Goal: Task Accomplishment & Management: Complete application form

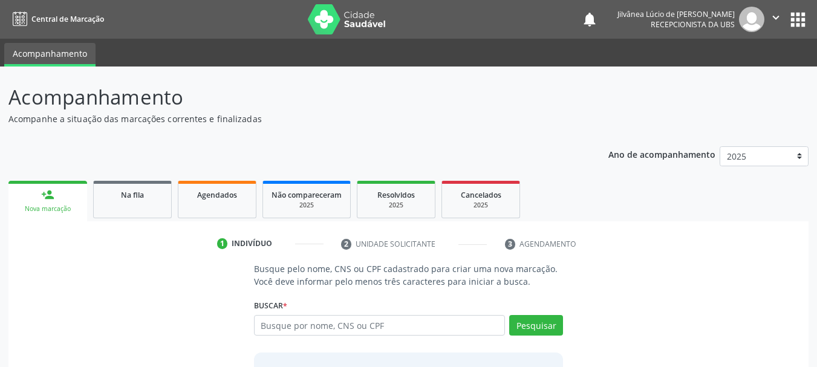
click at [364, 322] on input "text" at bounding box center [380, 325] width 252 height 21
type input "[PERSON_NAME]"
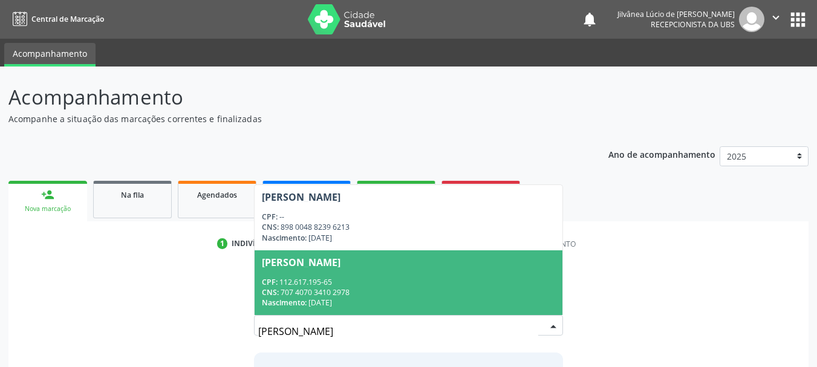
scroll to position [60, 0]
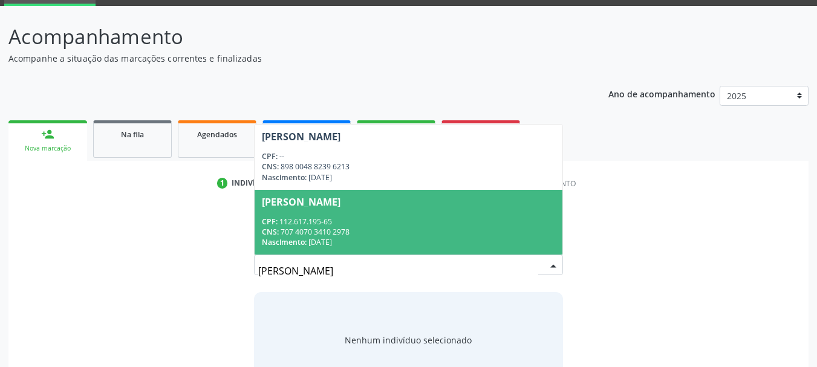
click at [386, 228] on div "CNS: 707 4070 3410 2978" at bounding box center [409, 232] width 294 height 10
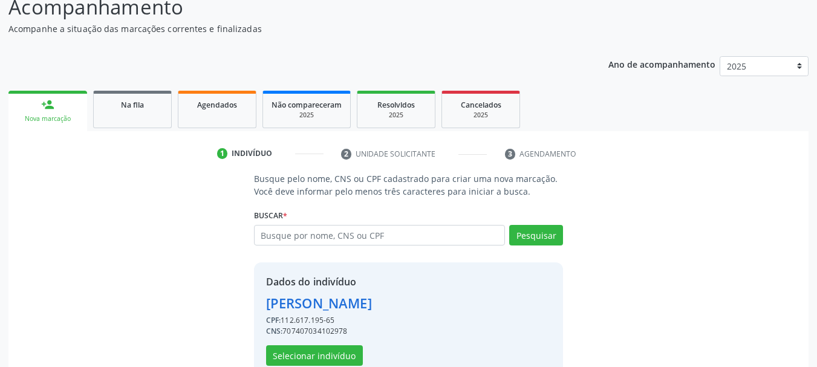
scroll to position [118, 0]
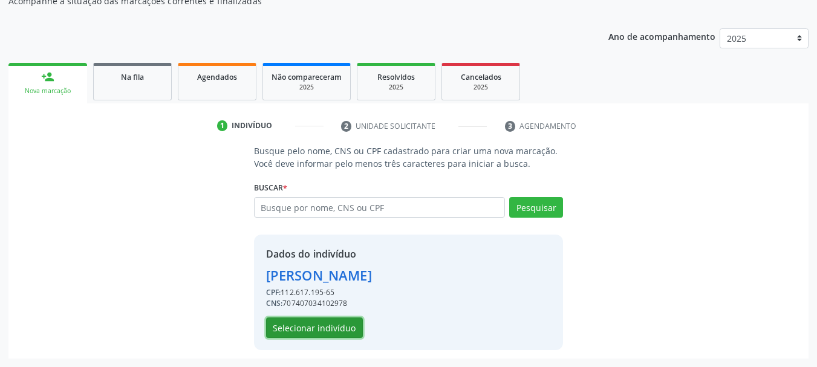
click at [341, 333] on button "Selecionar indivíduo" at bounding box center [314, 328] width 97 height 21
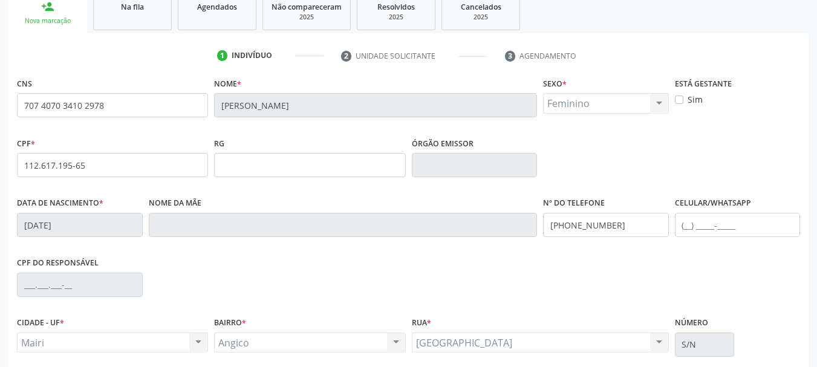
scroll to position [288, 0]
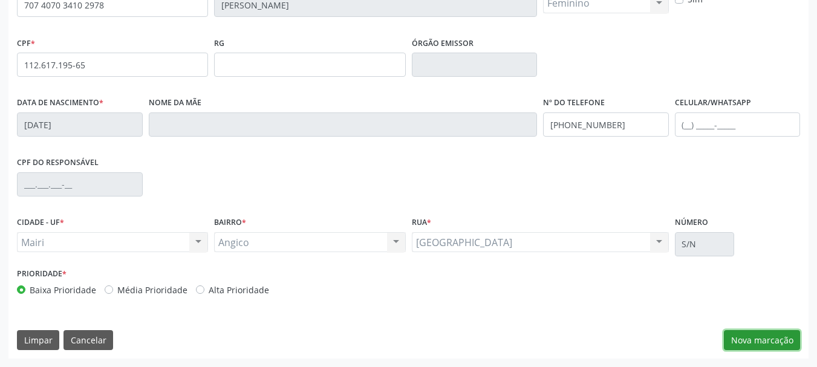
click at [766, 348] on button "Nova marcação" at bounding box center [762, 340] width 76 height 21
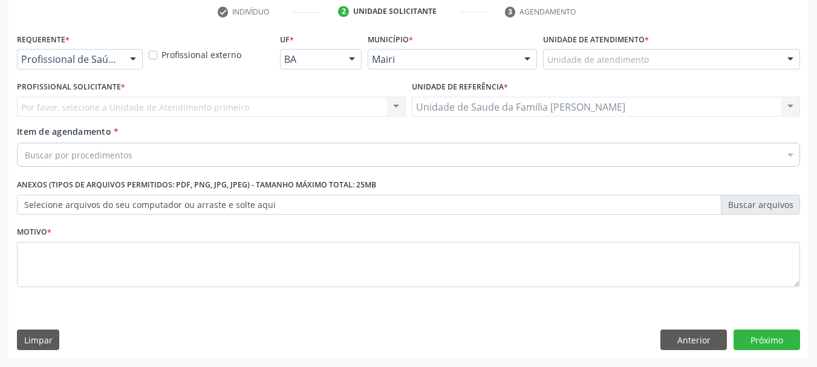
scroll to position [232, 0]
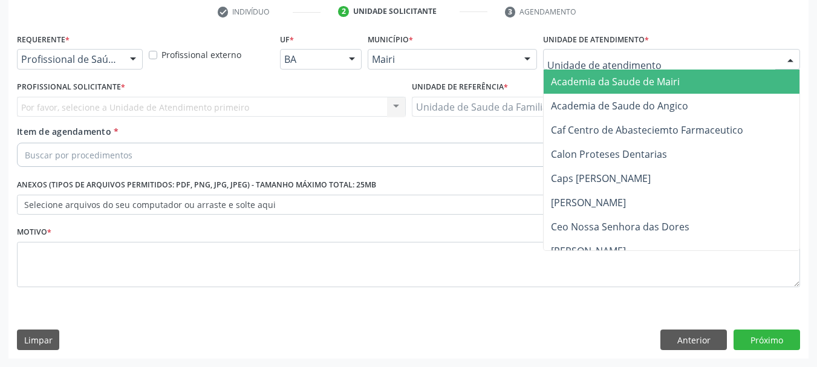
click at [621, 67] on div at bounding box center [671, 59] width 257 height 21
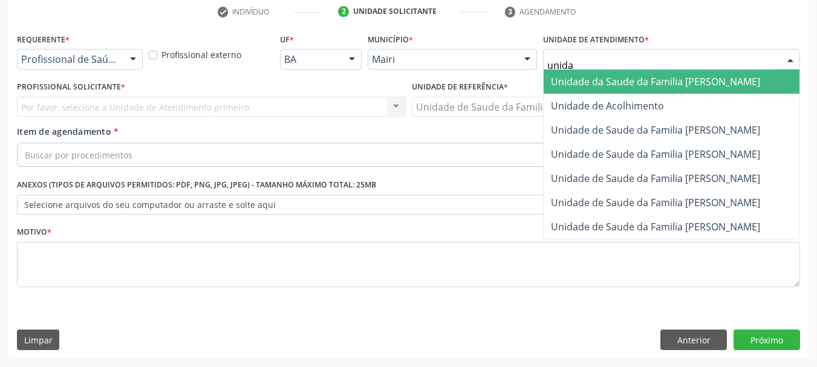
type input "unidad"
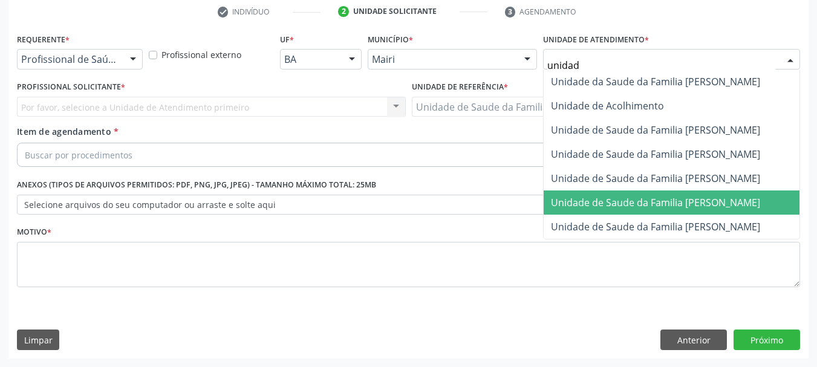
click at [694, 209] on span "Unidade de Saude da Familia [PERSON_NAME]" at bounding box center [672, 203] width 256 height 24
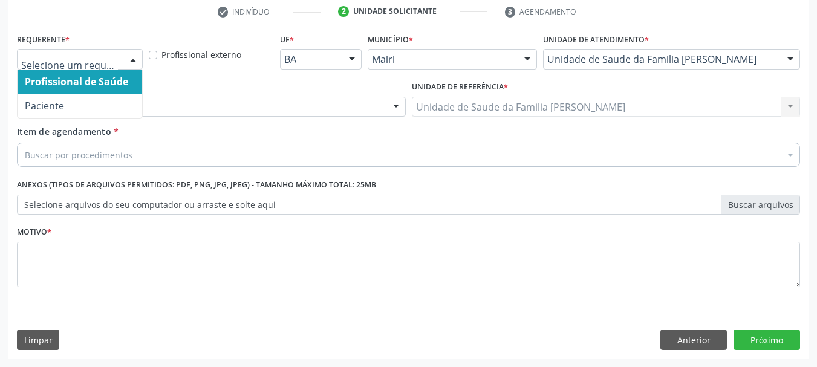
click at [82, 56] on input "text" at bounding box center [69, 65] width 97 height 24
click at [171, 113] on div "Profissional solicitante" at bounding box center [211, 107] width 389 height 21
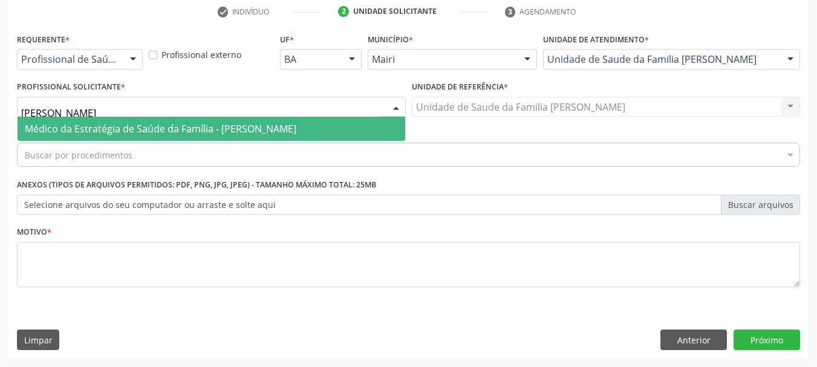
type input "[PERSON_NAME]"
click at [182, 125] on span "Médico da Estratégia de Saúde da Família - [PERSON_NAME]" at bounding box center [161, 128] width 272 height 13
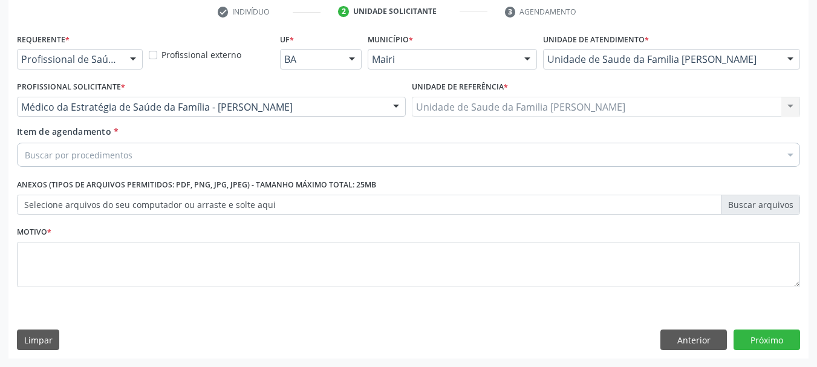
click at [194, 155] on div "Buscar por procedimentos" at bounding box center [408, 155] width 783 height 24
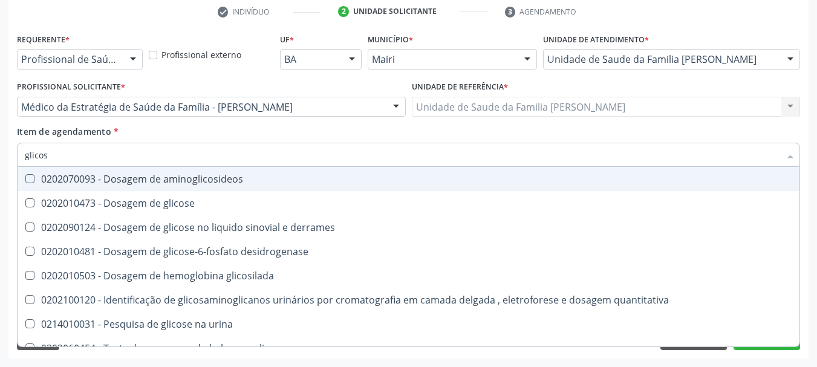
type input "glicose"
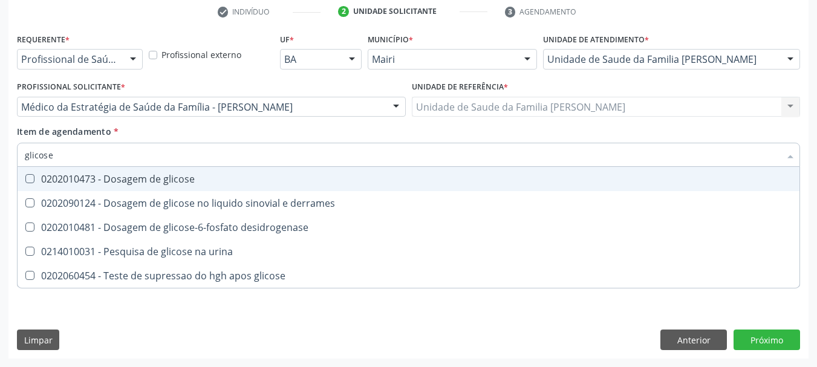
click at [178, 177] on div "0202010473 - Dosagem de glicose" at bounding box center [409, 179] width 768 height 10
checkbox glicose "true"
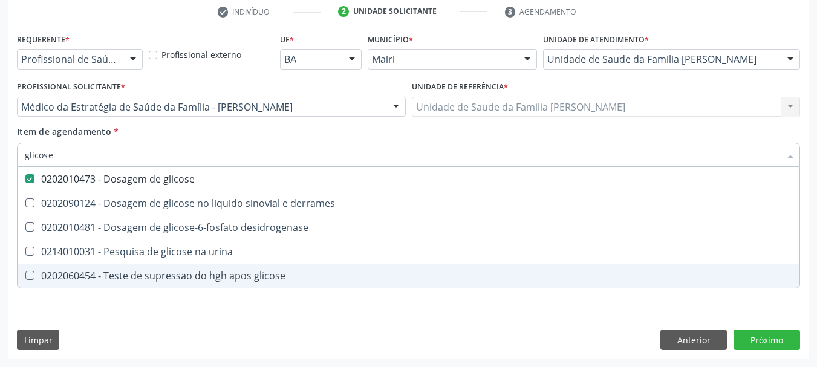
click at [198, 324] on div "Requerente * Profissional de Saúde Profissional de Saúde Paciente Nenhum result…" at bounding box center [408, 194] width 800 height 328
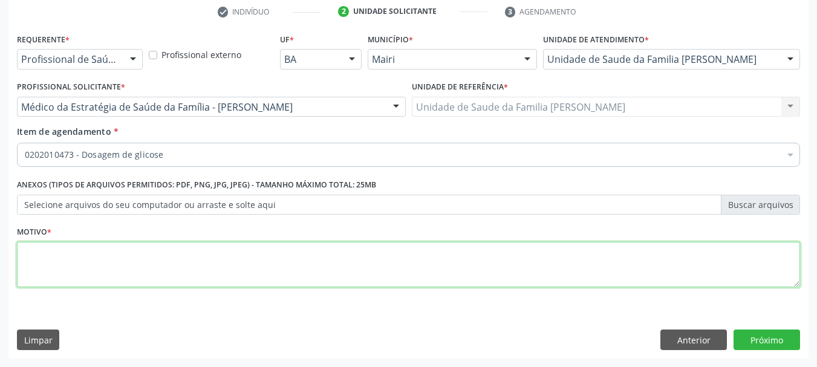
click at [226, 274] on textarea at bounding box center [408, 265] width 783 height 46
drag, startPoint x: 134, startPoint y: 253, endPoint x: 183, endPoint y: 257, distance: 49.1
click at [183, 257] on textarea "Paciente relato histórico de dislipidemia." at bounding box center [408, 265] width 783 height 46
type textarea "Paciente relato histórico de dislipidemia."
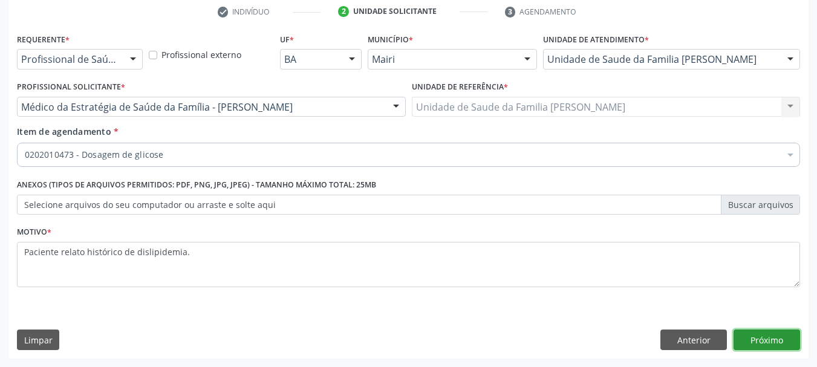
click at [764, 337] on button "Próximo" at bounding box center [767, 340] width 67 height 21
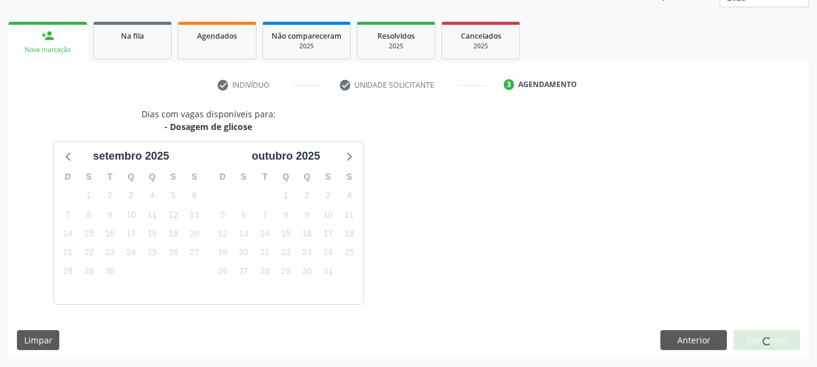
scroll to position [195, 0]
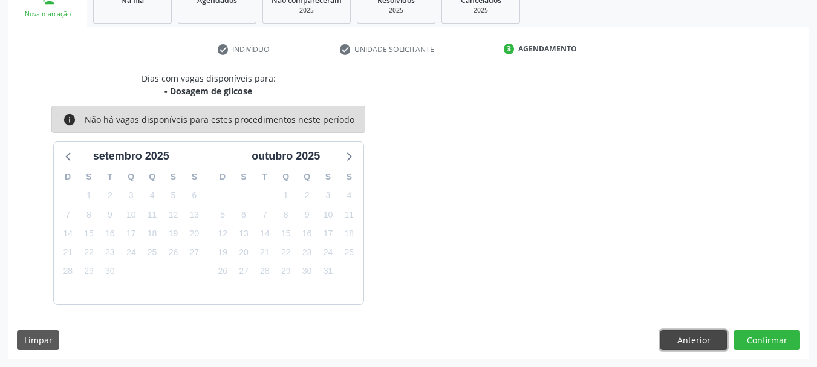
click at [691, 340] on button "Anterior" at bounding box center [693, 340] width 67 height 21
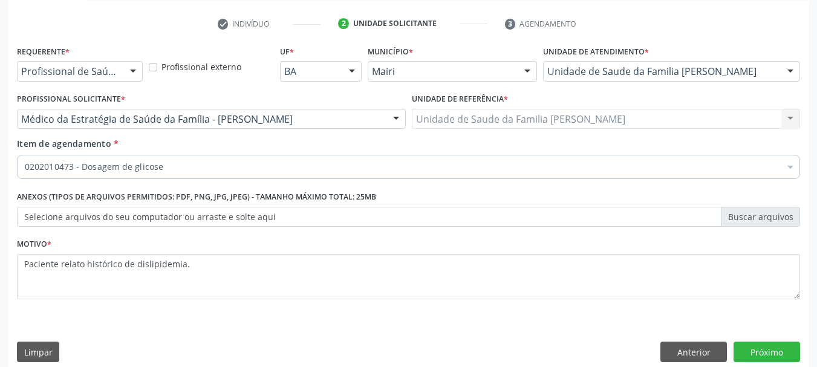
scroll to position [232, 0]
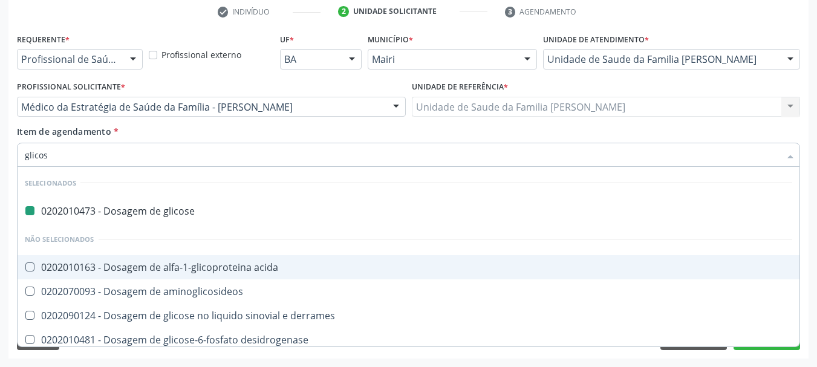
type input "glicosi"
checkbox glicose "false"
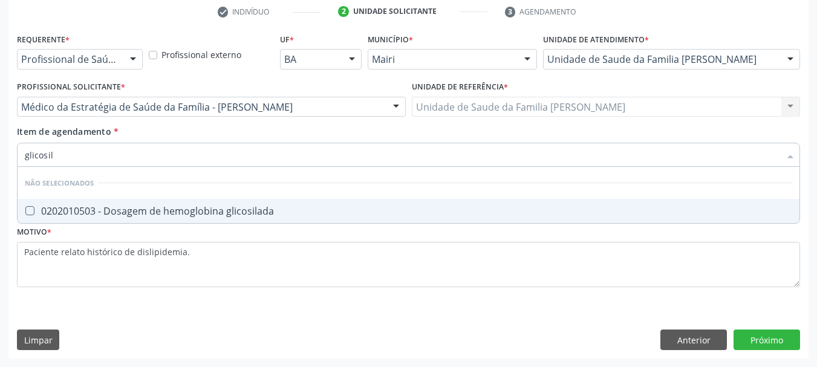
type input "glicosila"
click at [183, 218] on span "0202010503 - Dosagem de hemoglobina glicosilada" at bounding box center [409, 211] width 782 height 24
checkbox glicosilada "true"
click at [296, 313] on div "Requerente * Profissional de Saúde Profissional de Saúde Paciente Nenhum result…" at bounding box center [408, 194] width 800 height 328
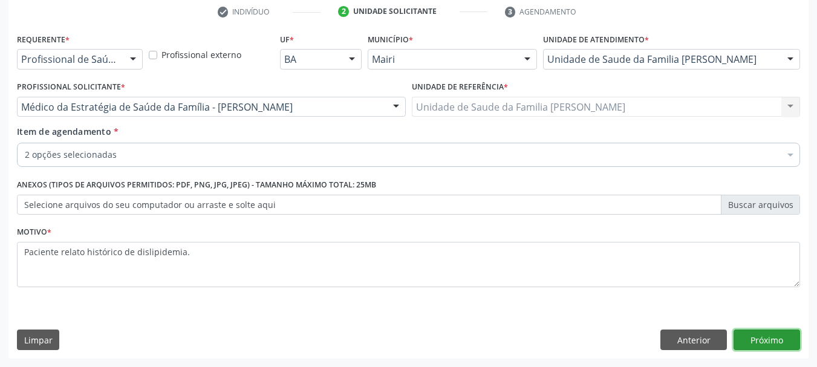
click at [755, 344] on button "Próximo" at bounding box center [767, 340] width 67 height 21
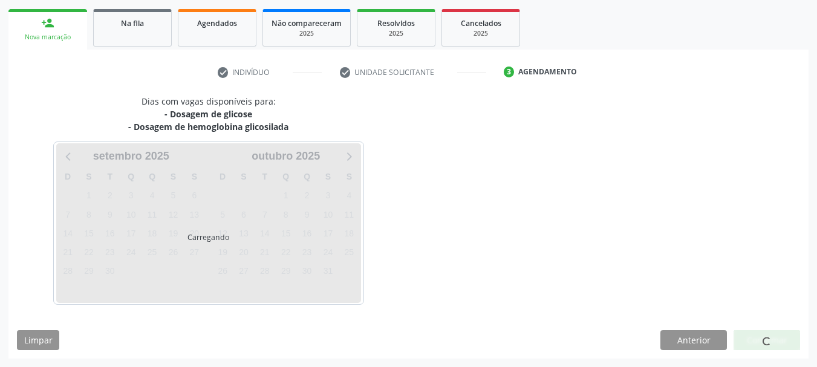
scroll to position [207, 0]
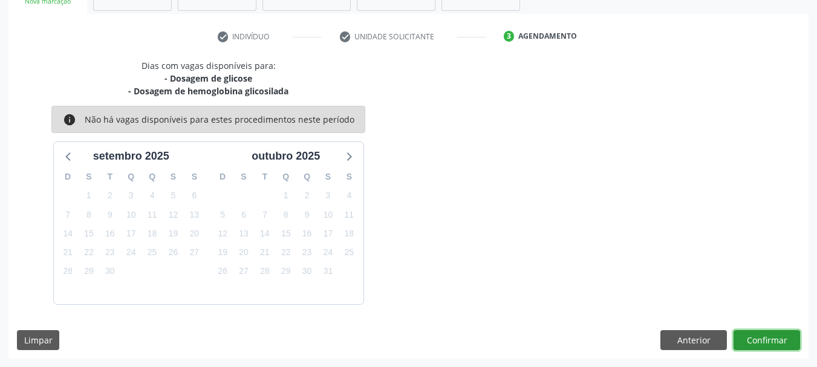
click at [772, 333] on button "Confirmar" at bounding box center [767, 340] width 67 height 21
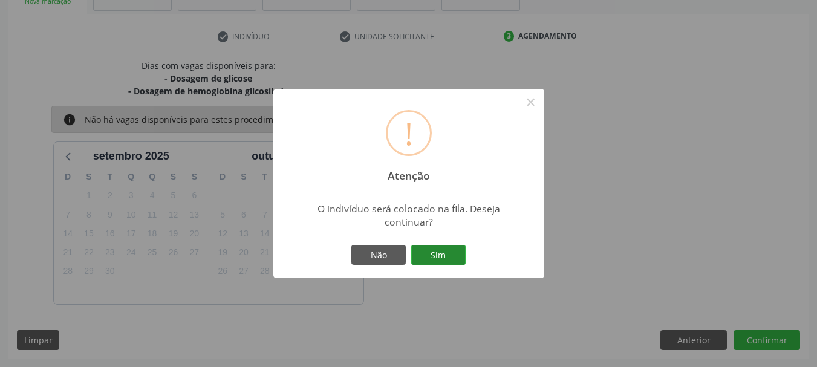
click at [431, 261] on button "Sim" at bounding box center [438, 255] width 54 height 21
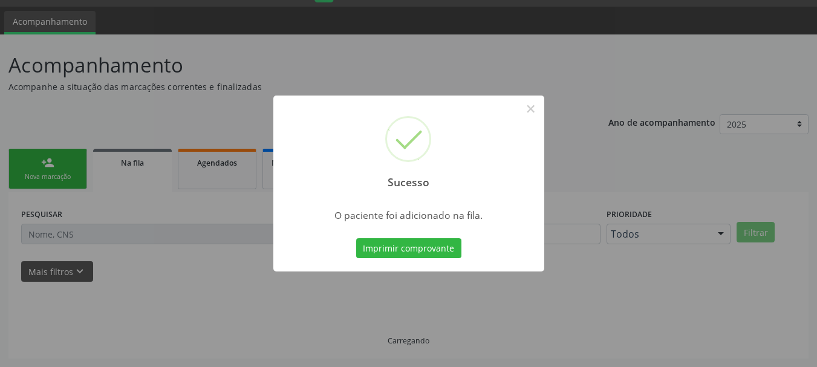
scroll to position [32, 0]
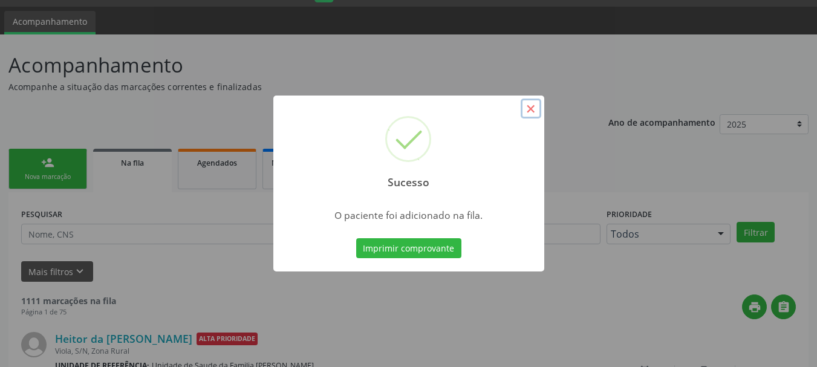
click at [530, 116] on button "×" at bounding box center [531, 109] width 21 height 21
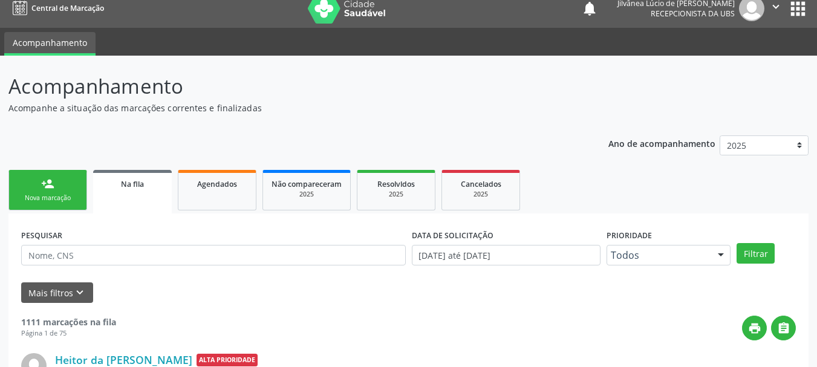
scroll to position [0, 0]
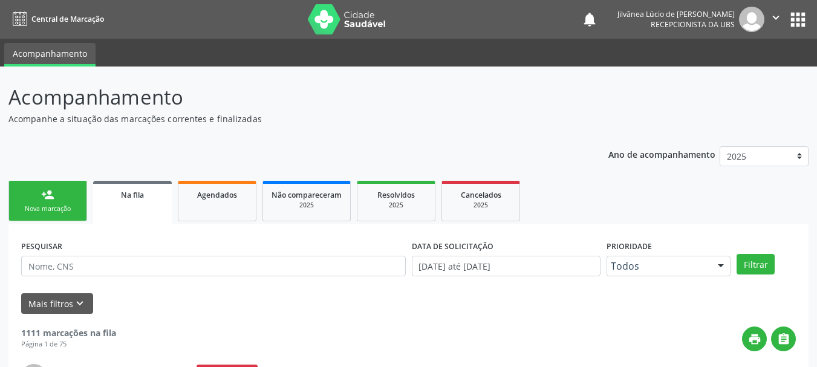
click at [36, 185] on link "person_add Nova marcação" at bounding box center [47, 201] width 79 height 41
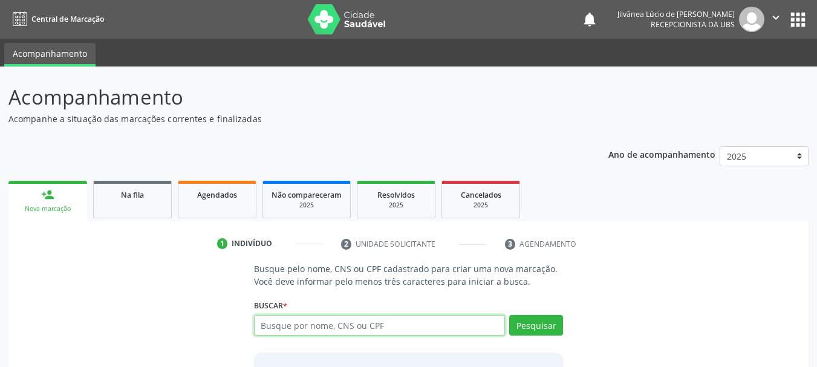
drag, startPoint x: 409, startPoint y: 327, endPoint x: 403, endPoint y: 320, distance: 9.4
click at [409, 326] on input "text" at bounding box center [380, 325] width 252 height 21
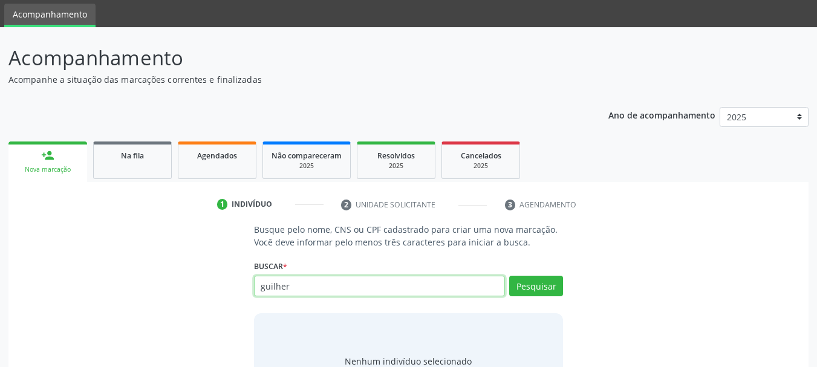
scroll to position [60, 0]
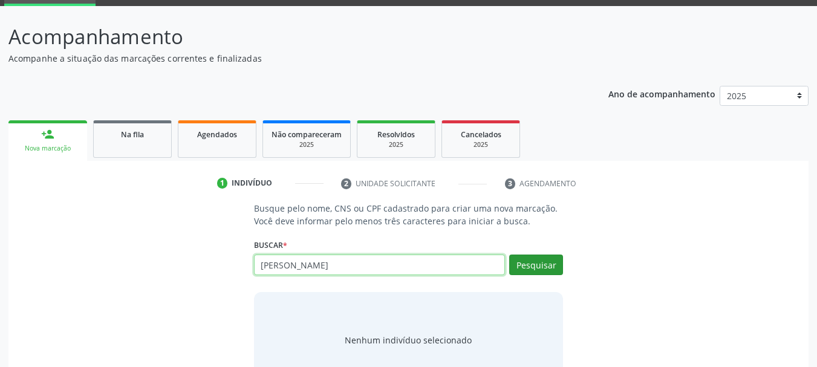
type input "[PERSON_NAME]"
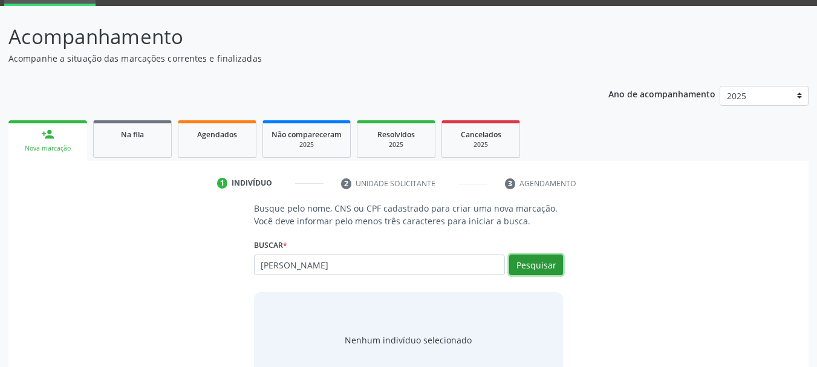
click at [538, 258] on button "Pesquisar" at bounding box center [536, 265] width 54 height 21
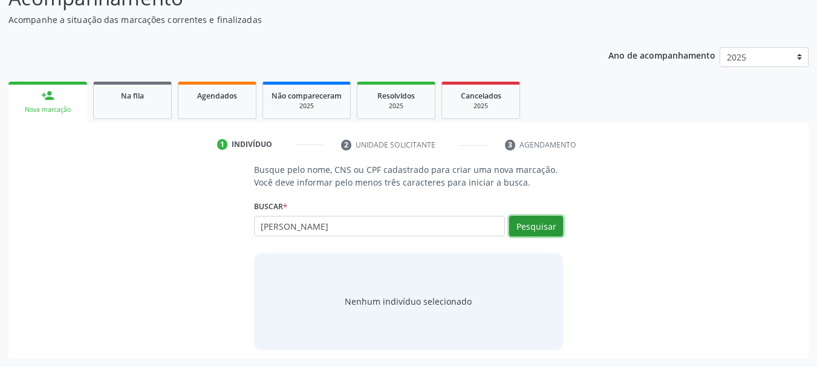
click at [532, 223] on button "Pesquisar" at bounding box center [536, 226] width 54 height 21
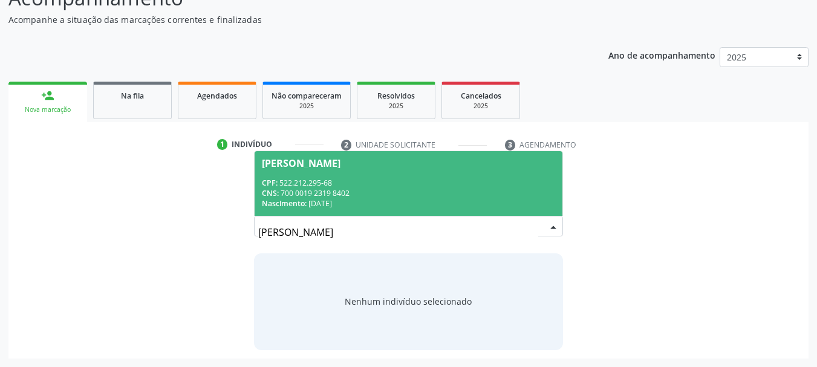
click at [372, 178] on div "CPF: 522.212.295-68" at bounding box center [409, 183] width 294 height 10
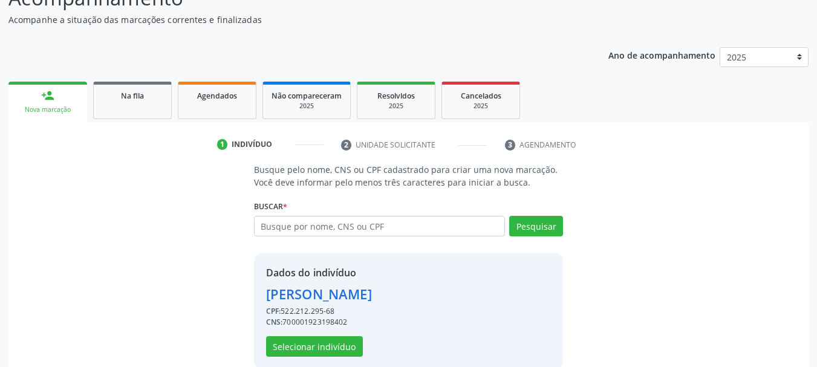
scroll to position [118, 0]
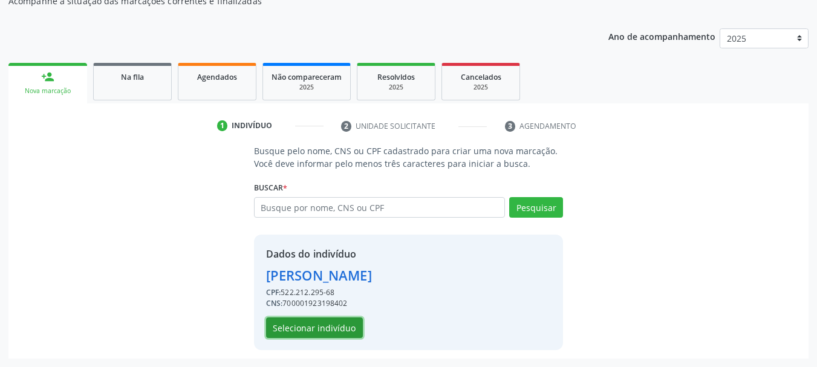
click at [305, 328] on button "Selecionar indivíduo" at bounding box center [314, 328] width 97 height 21
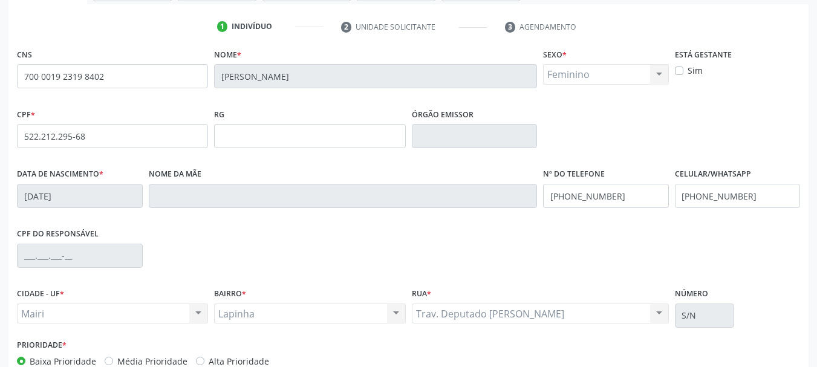
scroll to position [288, 0]
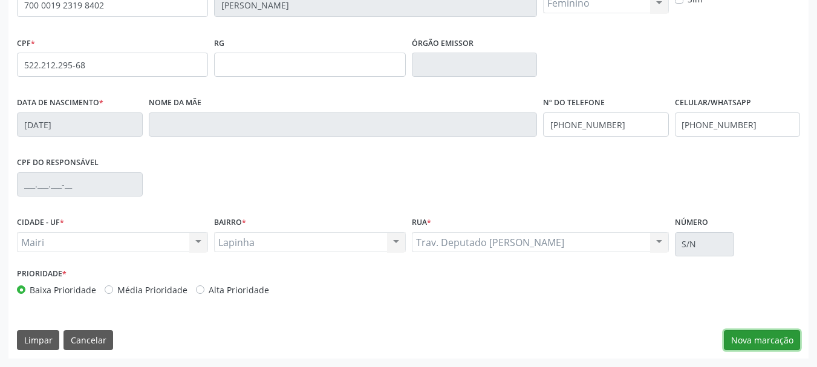
click at [769, 330] on button "Nova marcação" at bounding box center [762, 340] width 76 height 21
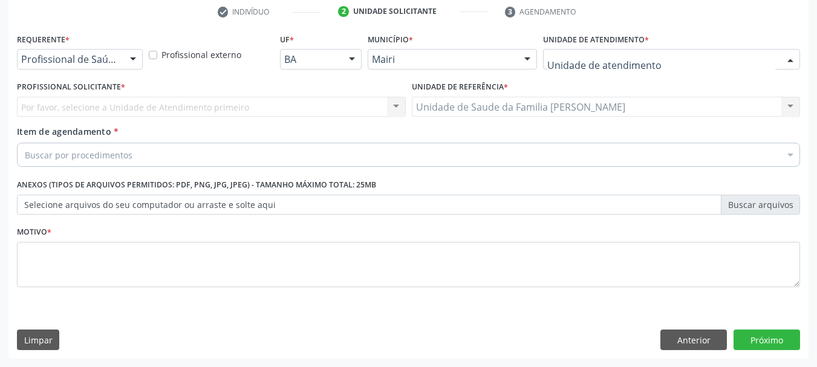
click at [789, 59] on div at bounding box center [790, 60] width 18 height 21
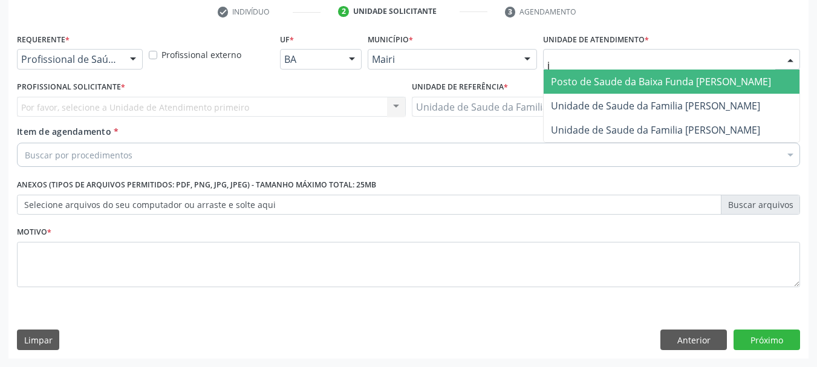
type input "jo"
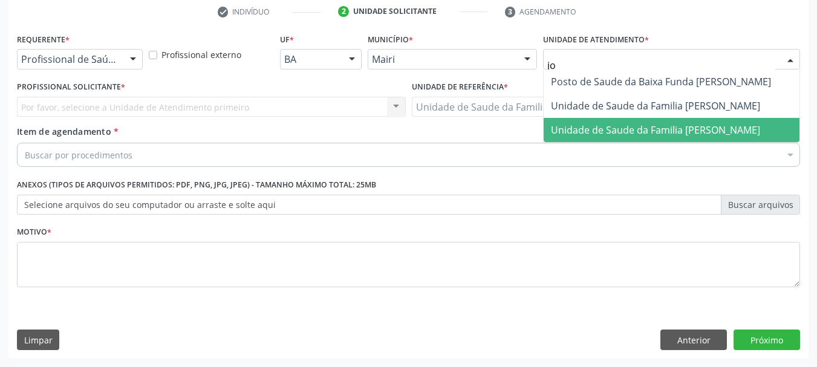
click at [618, 122] on span "Unidade de Saude da Familia [PERSON_NAME]" at bounding box center [672, 130] width 256 height 24
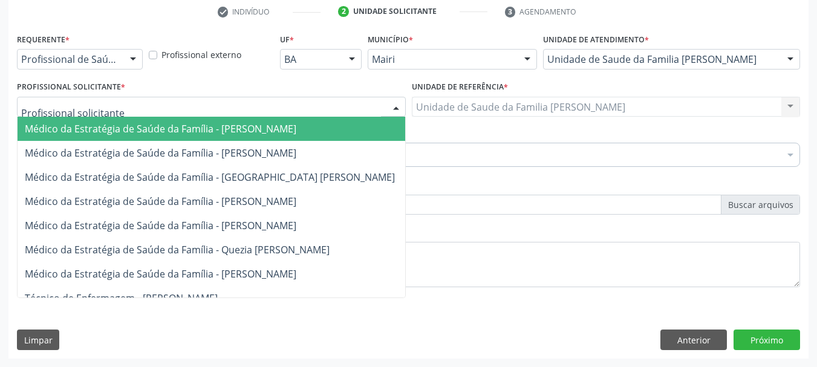
click at [136, 103] on div at bounding box center [211, 107] width 389 height 21
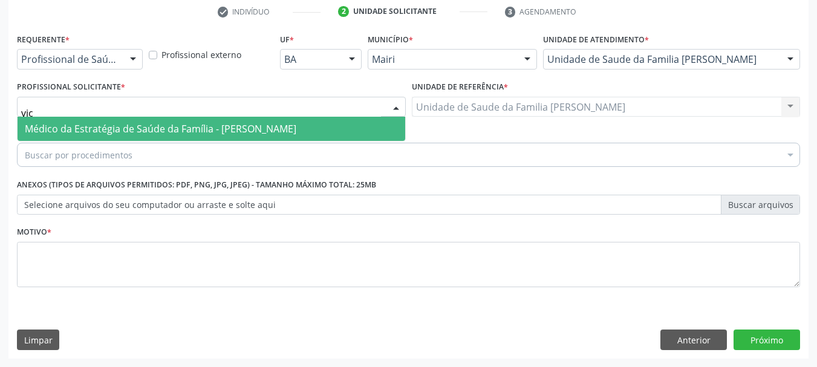
type input "vict"
click at [185, 131] on span "Médico da Estratégia de Saúde da Família - [PERSON_NAME]" at bounding box center [161, 128] width 272 height 13
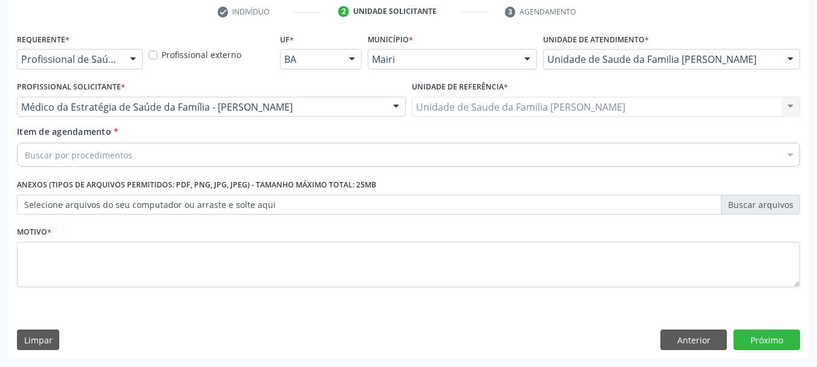
click at [697, 148] on div "Buscar por procedimentos" at bounding box center [408, 155] width 783 height 24
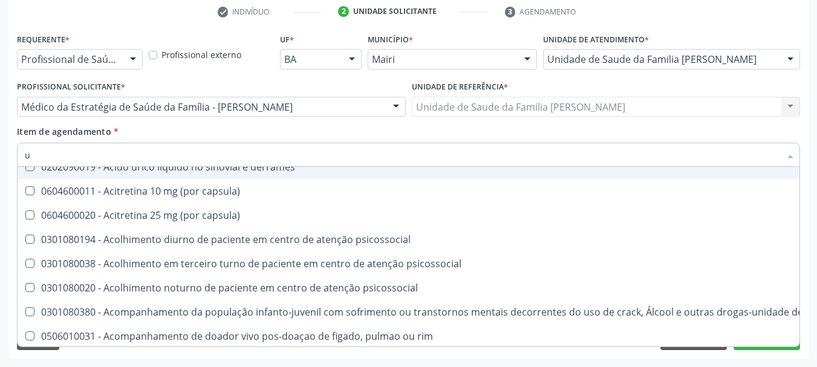
scroll to position [131, 0]
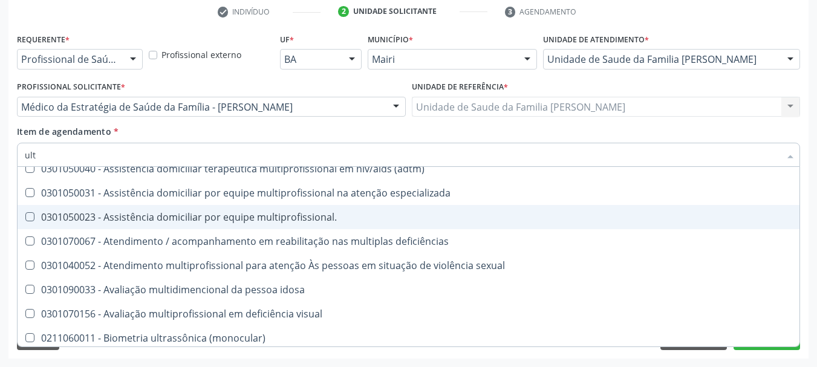
type input "ultr"
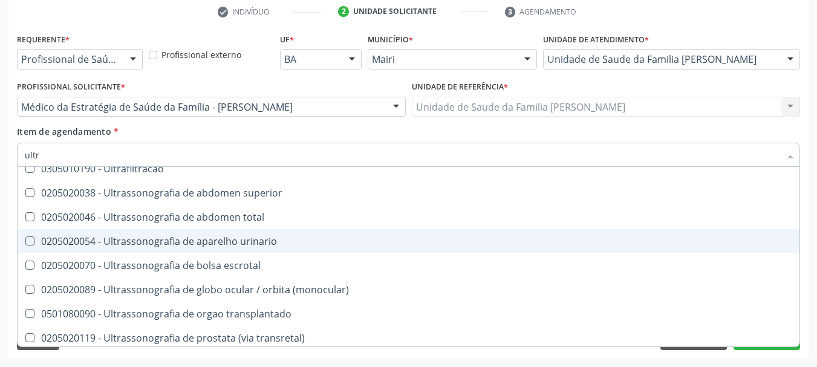
click at [30, 241] on urinario at bounding box center [29, 240] width 9 height 9
click at [25, 241] on urinario "checkbox" at bounding box center [22, 241] width 8 height 8
checkbox urinario "true"
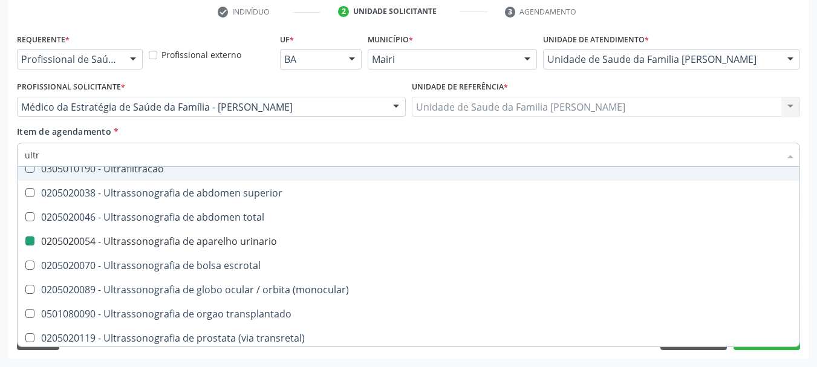
click at [10, 131] on div "Requerente * Profissional de Saúde Profissional de Saúde Paciente Nenhum result…" at bounding box center [408, 194] width 800 height 328
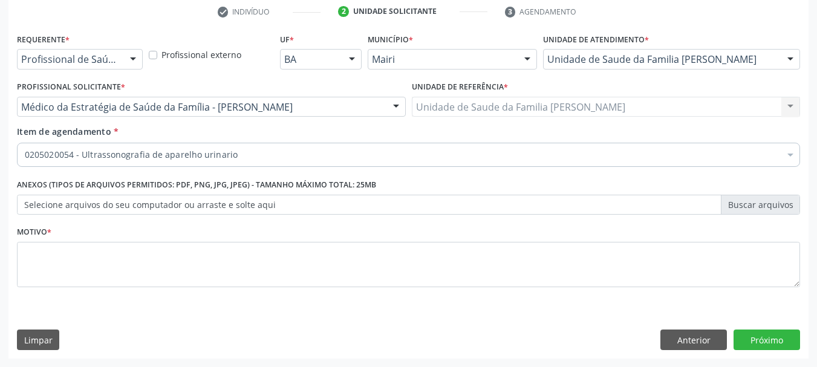
scroll to position [0, 0]
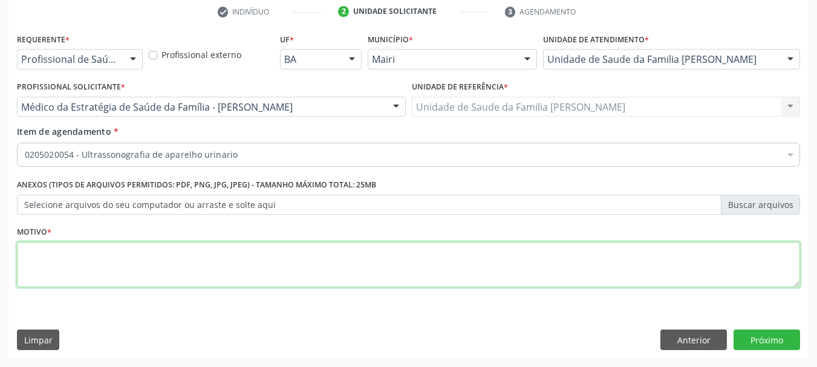
click at [216, 260] on textarea at bounding box center [408, 265] width 783 height 46
type textarea "Controle nefrolitíase + cisto."
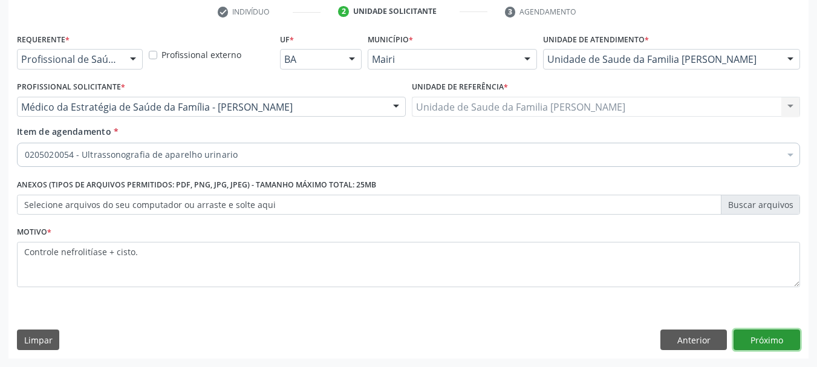
click at [771, 342] on button "Próximo" at bounding box center [767, 340] width 67 height 21
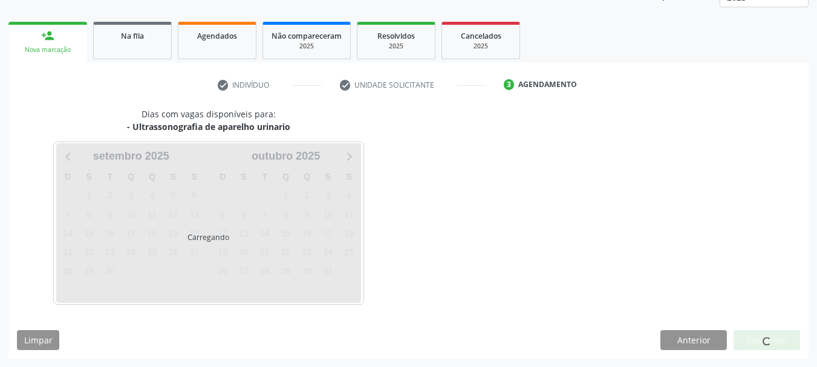
scroll to position [195, 0]
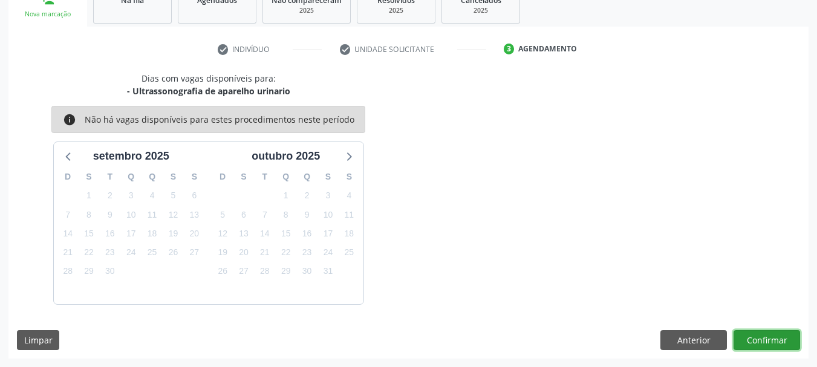
click at [770, 337] on button "Confirmar" at bounding box center [767, 340] width 67 height 21
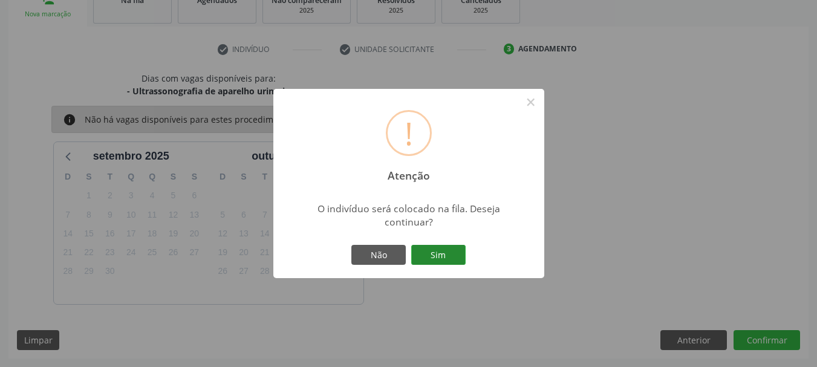
click at [445, 262] on button "Sim" at bounding box center [438, 255] width 54 height 21
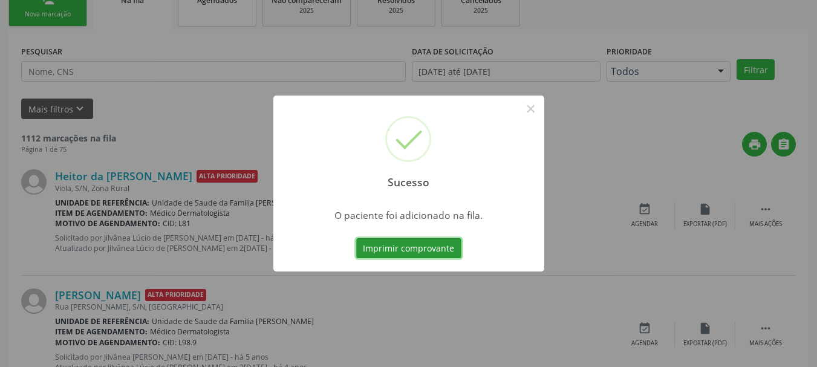
scroll to position [32, 0]
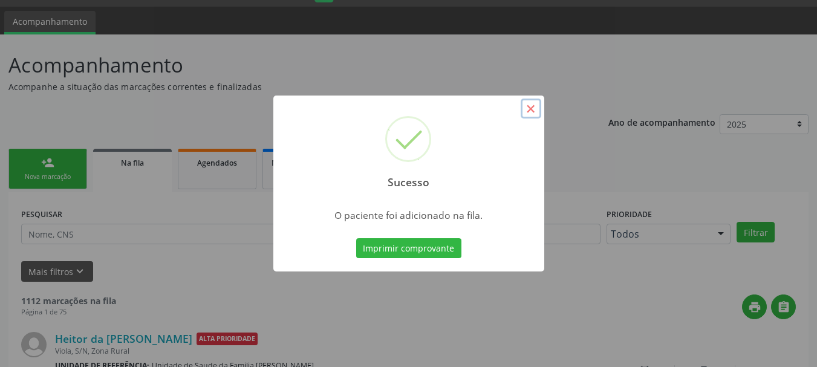
click at [530, 107] on button "×" at bounding box center [531, 109] width 21 height 21
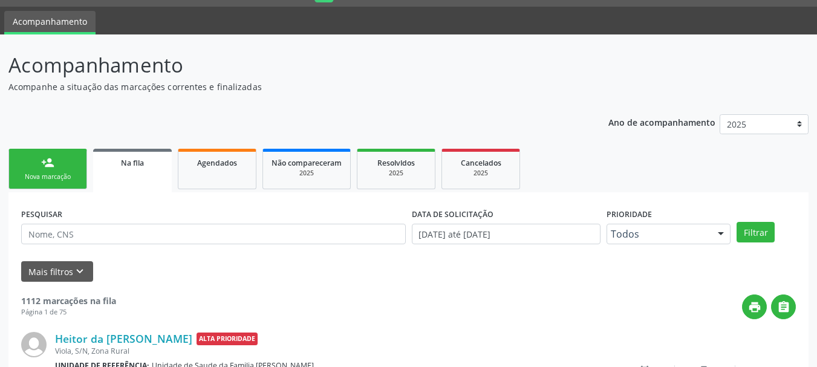
click at [77, 161] on link "person_add Nova marcação" at bounding box center [47, 169] width 79 height 41
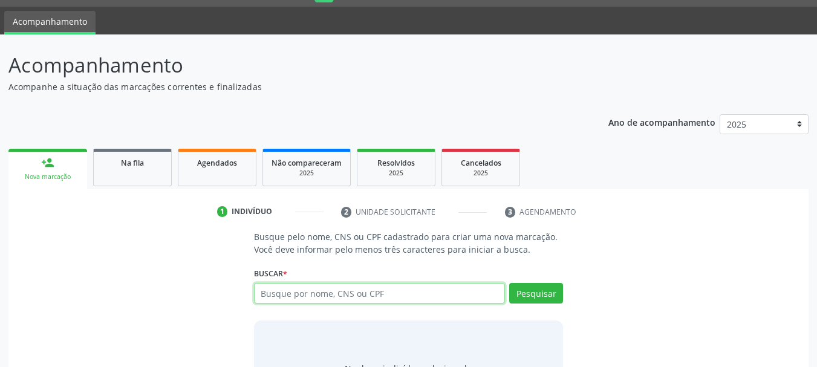
click at [315, 293] on input "text" at bounding box center [380, 293] width 252 height 21
type input "[PERSON_NAME]"
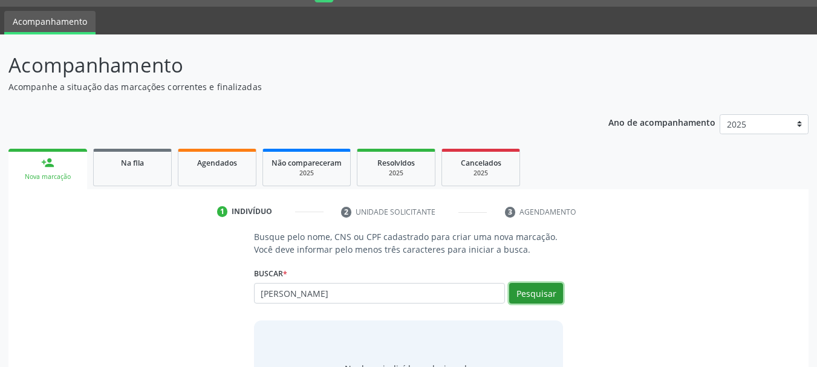
click at [531, 301] on button "Pesquisar" at bounding box center [536, 293] width 54 height 21
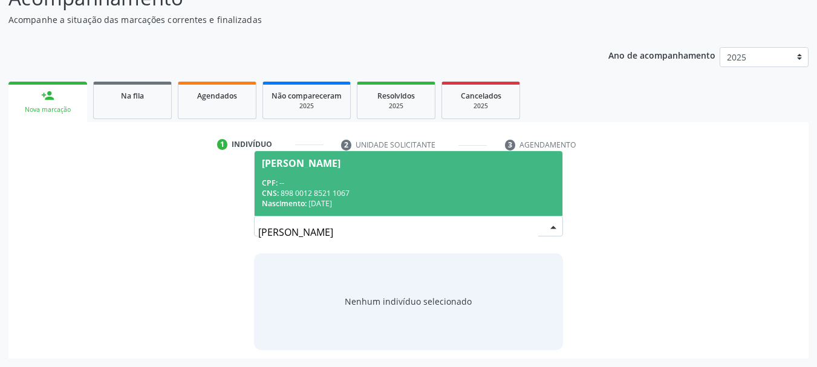
click at [318, 174] on span "[PERSON_NAME] CPF: -- CNS: 898 0012 8521 1067 Nascimento: [DATE]" at bounding box center [409, 183] width 308 height 65
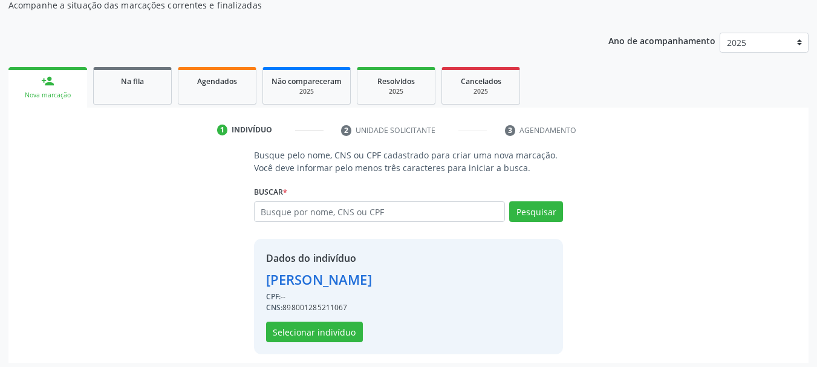
scroll to position [118, 0]
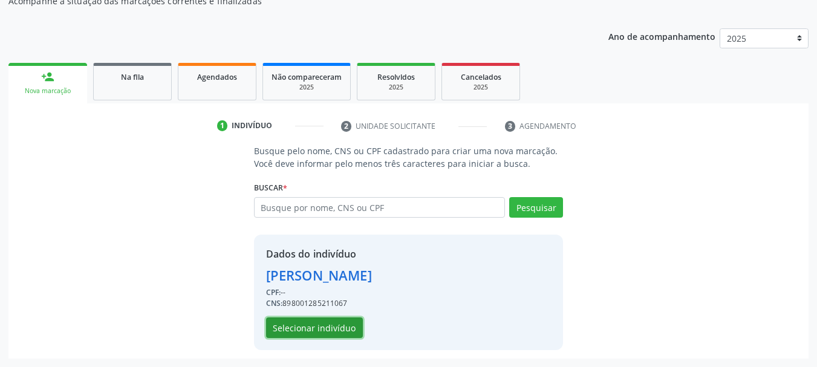
click at [330, 333] on button "Selecionar indivíduo" at bounding box center [314, 328] width 97 height 21
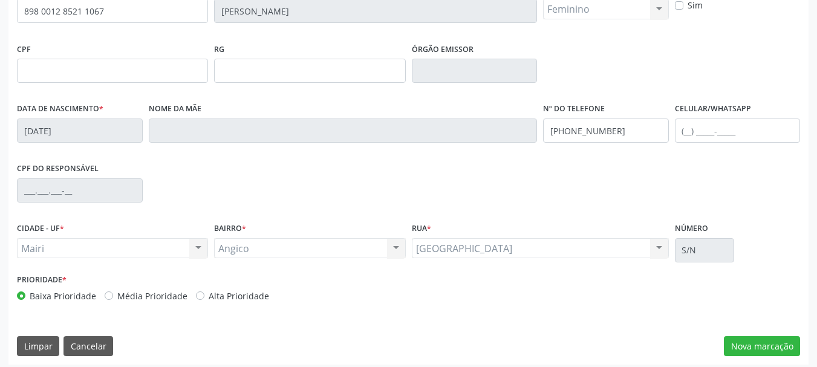
scroll to position [288, 0]
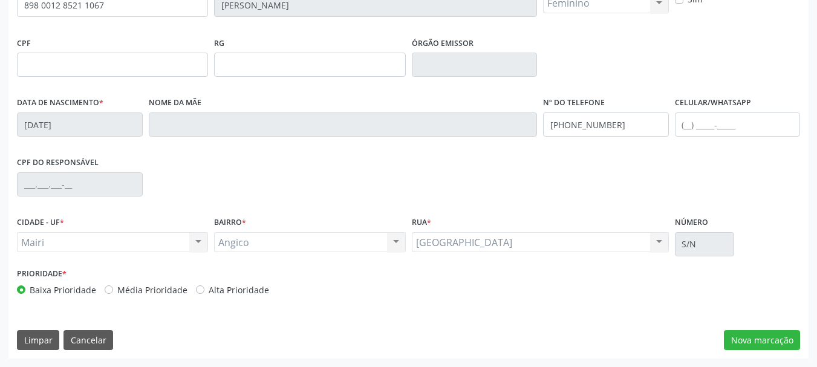
click at [209, 289] on label "Alta Prioridade" at bounding box center [239, 290] width 60 height 13
click at [197, 289] on input "Alta Prioridade" at bounding box center [200, 289] width 8 height 11
radio input "true"
click at [750, 344] on button "Nova marcação" at bounding box center [762, 340] width 76 height 21
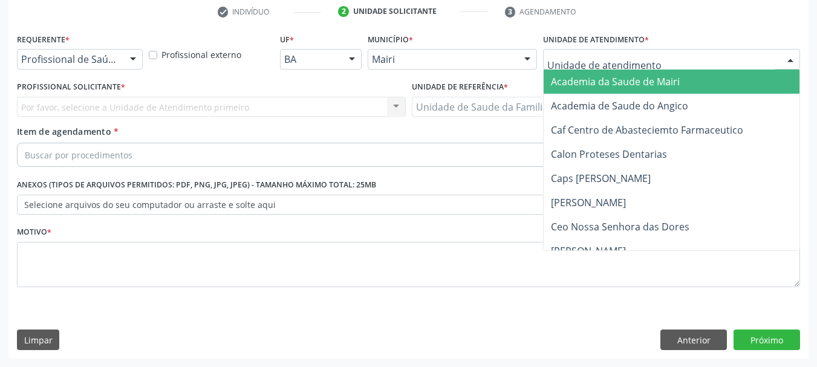
click at [663, 57] on div at bounding box center [671, 59] width 257 height 21
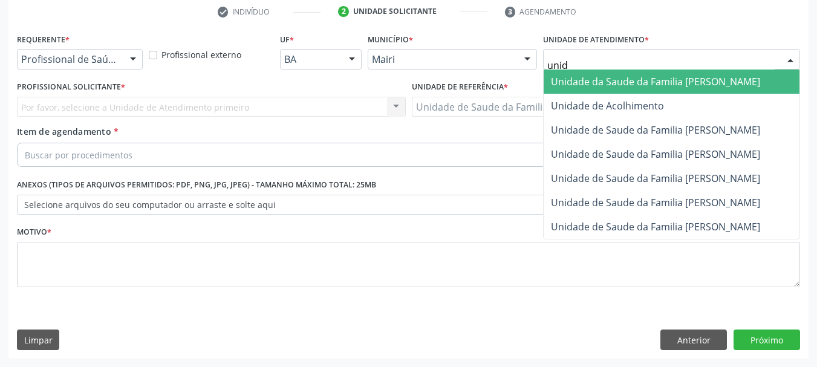
type input "unida"
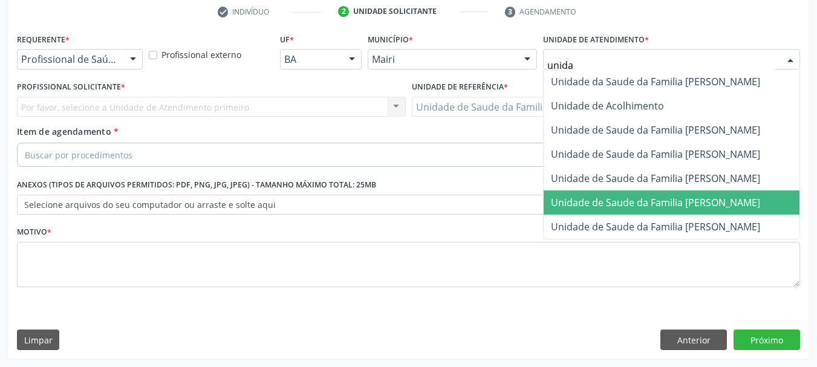
click at [699, 210] on span "Unidade de Saude da Familia [PERSON_NAME]" at bounding box center [672, 203] width 256 height 24
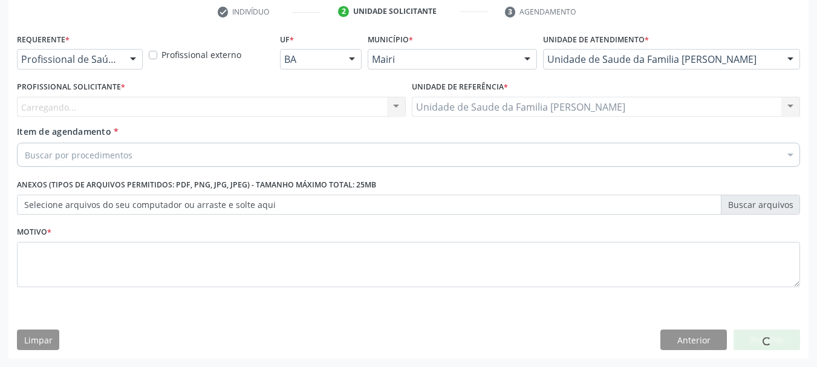
click at [78, 111] on div "Carregando... Nenhum resultado encontrado para: " " Não há nenhuma opção para s…" at bounding box center [211, 107] width 389 height 21
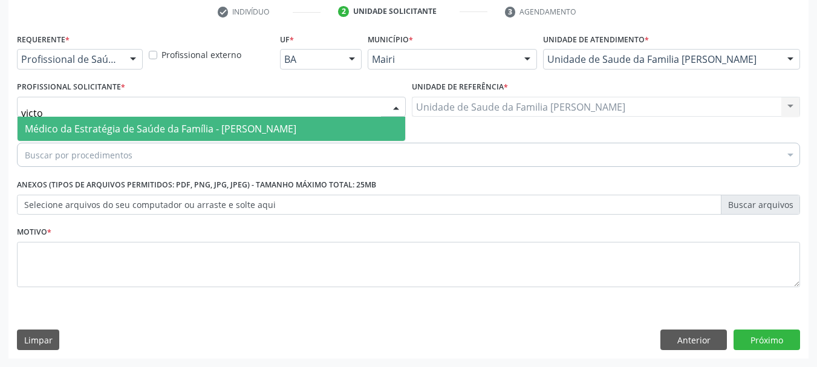
type input "victor"
click at [103, 137] on span "Médico da Estratégia de Saúde da Família - [PERSON_NAME]" at bounding box center [212, 129] width 388 height 24
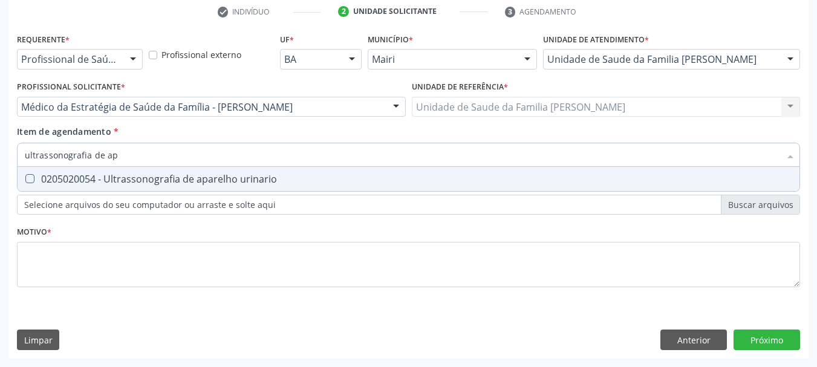
type input "ultrassonografia de apa"
click at [171, 184] on div "0205020054 - Ultrassonografia de aparelho urinario" at bounding box center [409, 179] width 768 height 10
checkbox urinario "true"
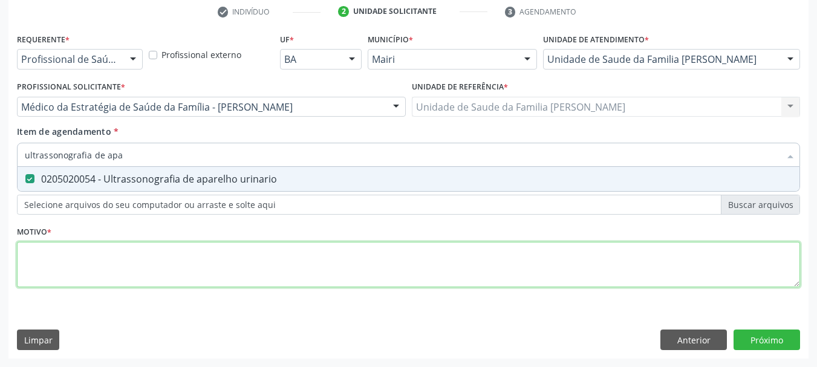
click at [200, 254] on div "Requerente * Profissional de Saúde Profissional de Saúde Paciente Nenhum result…" at bounding box center [408, 167] width 783 height 274
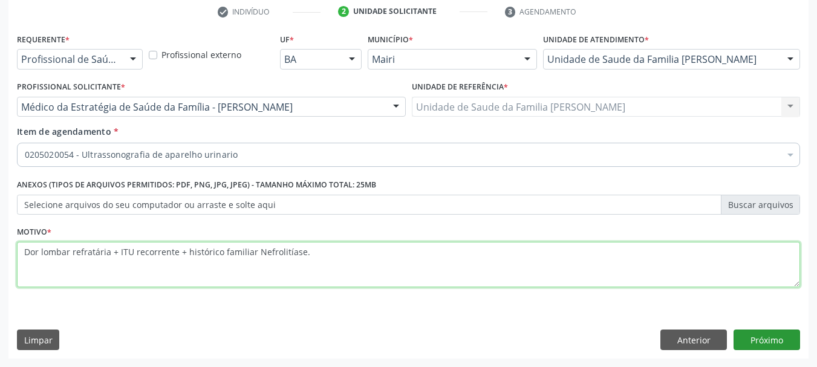
type textarea "Dor lombar refratária + ITU recorrente + histórico familiar Nefrolitíase."
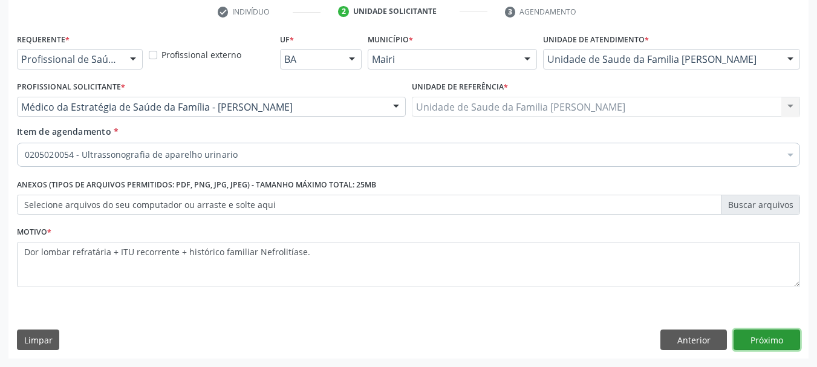
click at [782, 339] on button "Próximo" at bounding box center [767, 340] width 67 height 21
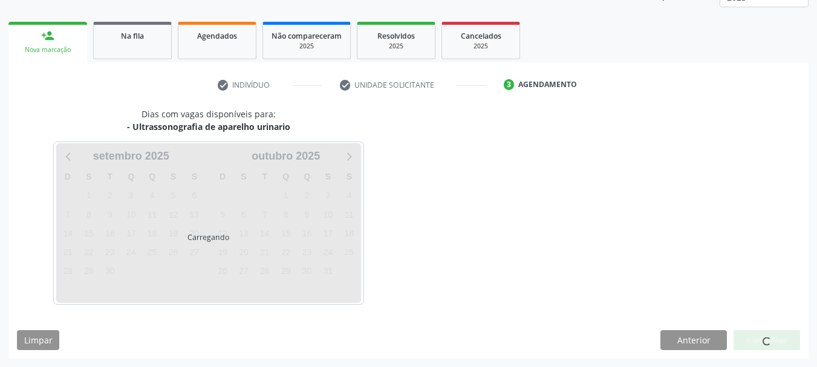
scroll to position [195, 0]
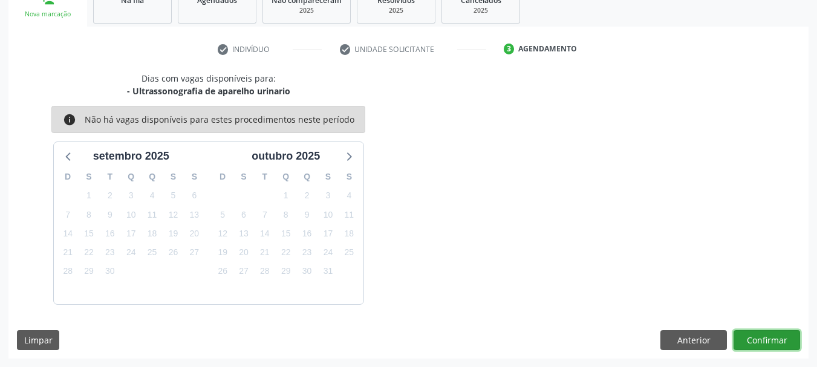
click at [763, 337] on button "Confirmar" at bounding box center [767, 340] width 67 height 21
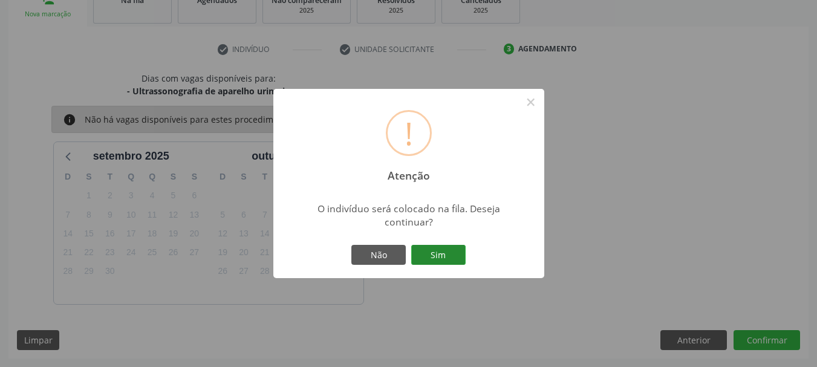
click at [433, 250] on button "Sim" at bounding box center [438, 255] width 54 height 21
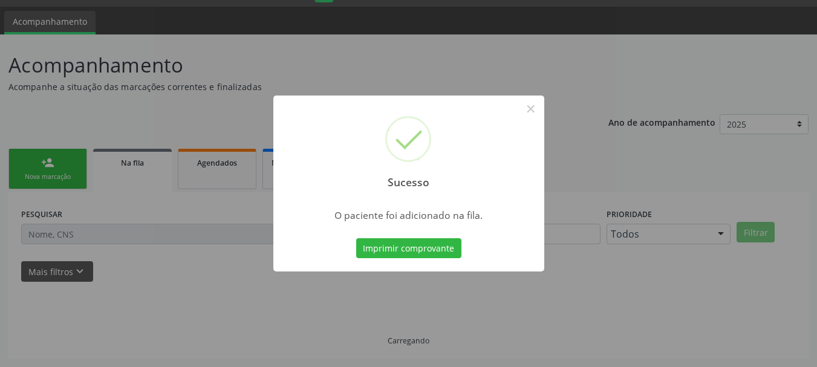
scroll to position [32, 0]
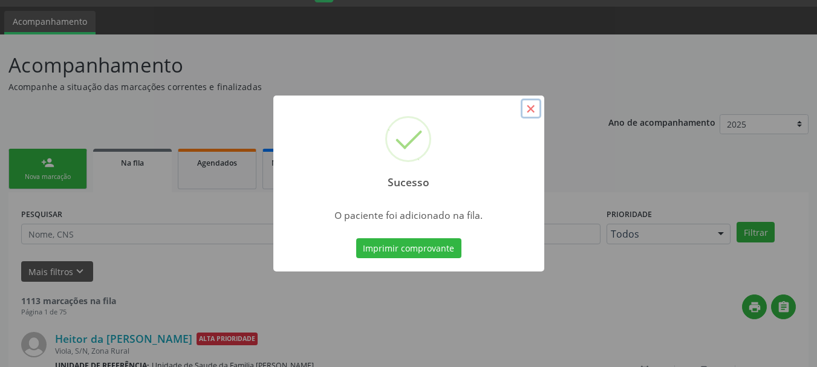
click at [534, 107] on button "×" at bounding box center [531, 109] width 21 height 21
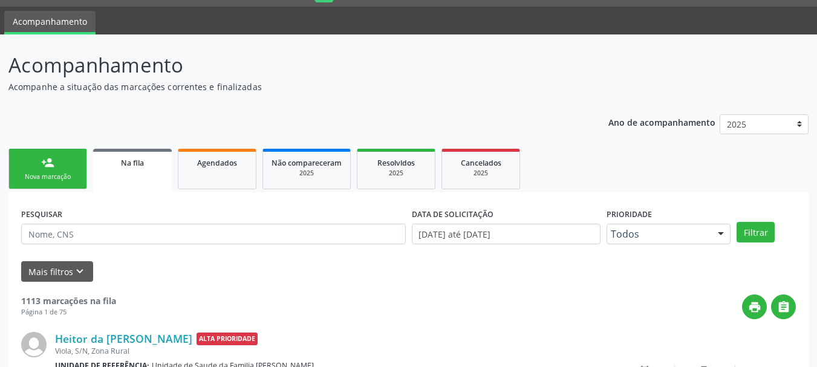
click at [59, 160] on link "person_add Nova marcação" at bounding box center [47, 169] width 79 height 41
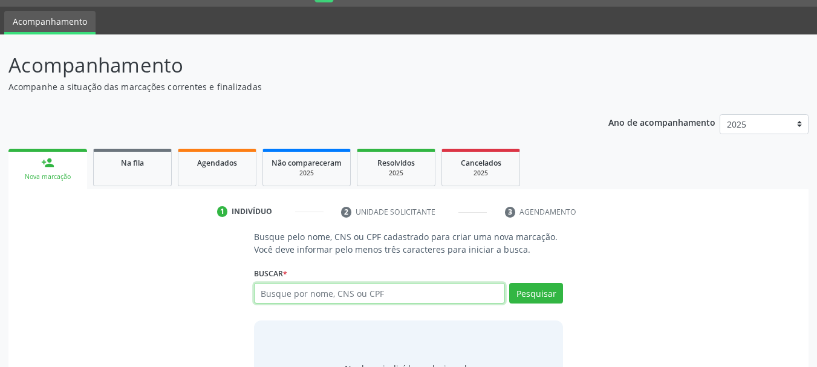
click at [295, 294] on input "text" at bounding box center [380, 293] width 252 height 21
type input "suzanete araujo barreiros"
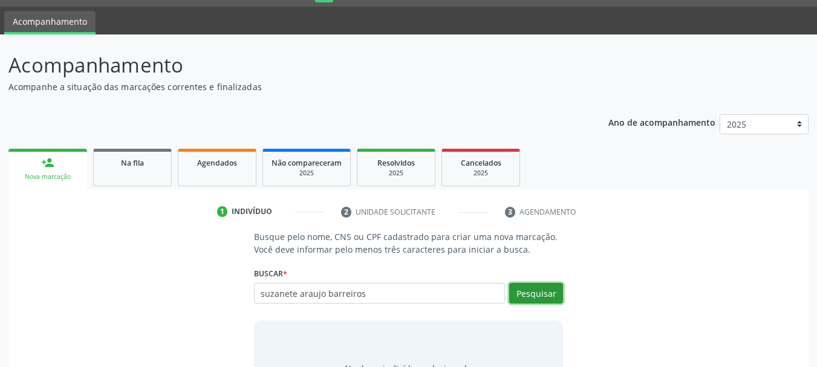
click at [549, 298] on button "Pesquisar" at bounding box center [536, 293] width 54 height 21
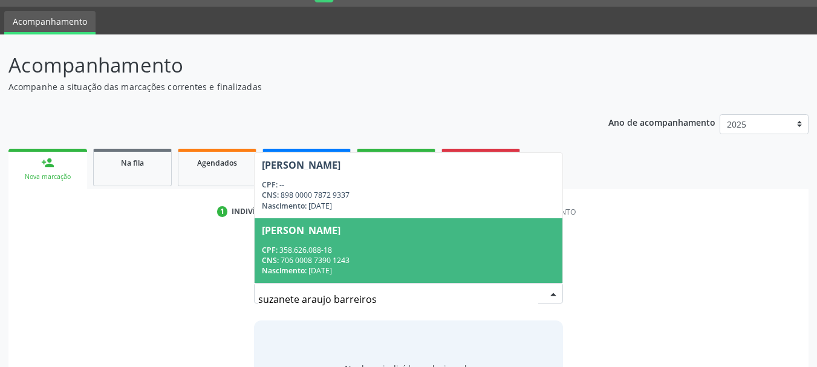
click at [356, 259] on div "CNS: 706 0008 7390 1243" at bounding box center [409, 260] width 294 height 10
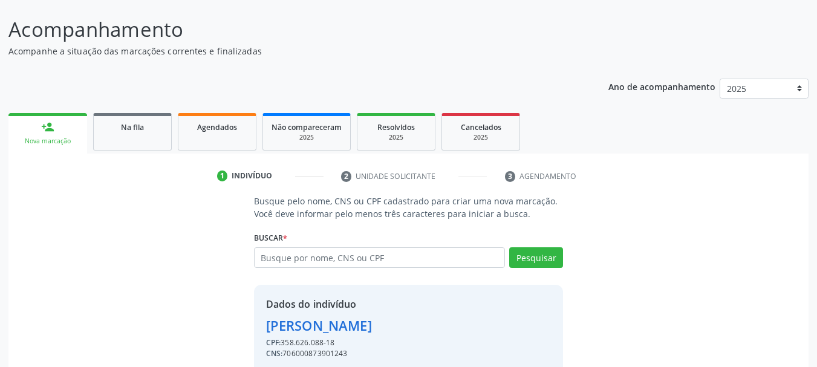
scroll to position [118, 0]
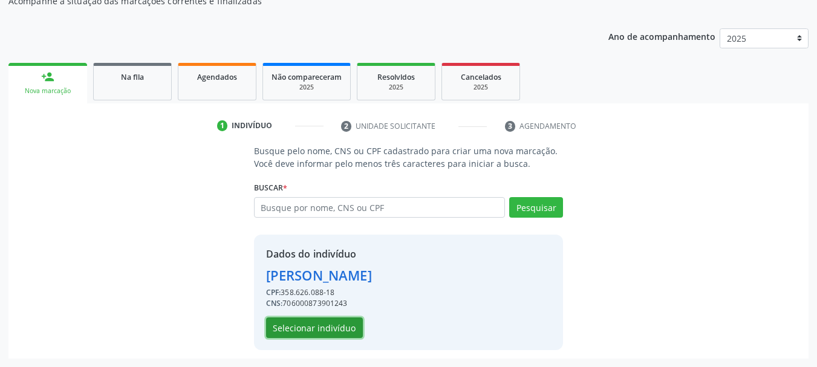
click at [330, 335] on button "Selecionar indivíduo" at bounding box center [314, 328] width 97 height 21
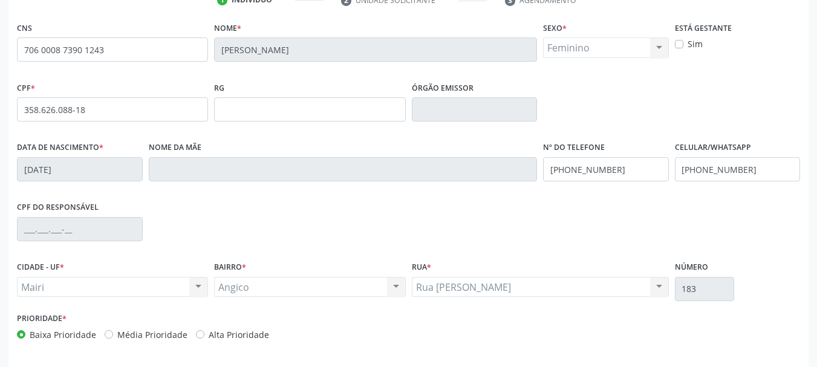
scroll to position [288, 0]
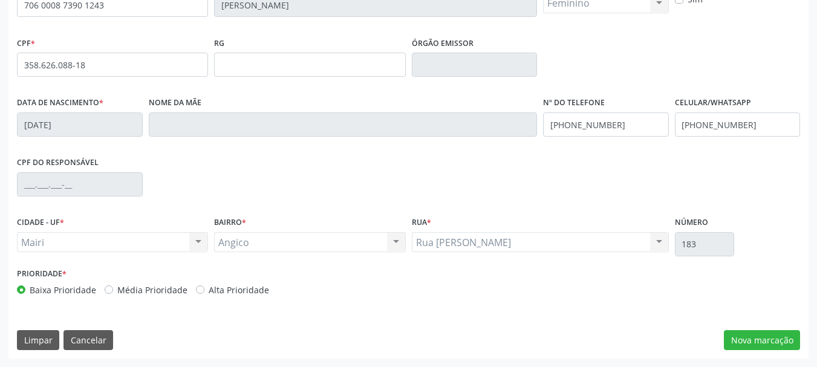
click at [315, 270] on div "Prioridade * Baixa Prioridade Média Prioridade Alta Prioridade" at bounding box center [211, 280] width 389 height 31
click at [752, 342] on button "Nova marcação" at bounding box center [762, 340] width 76 height 21
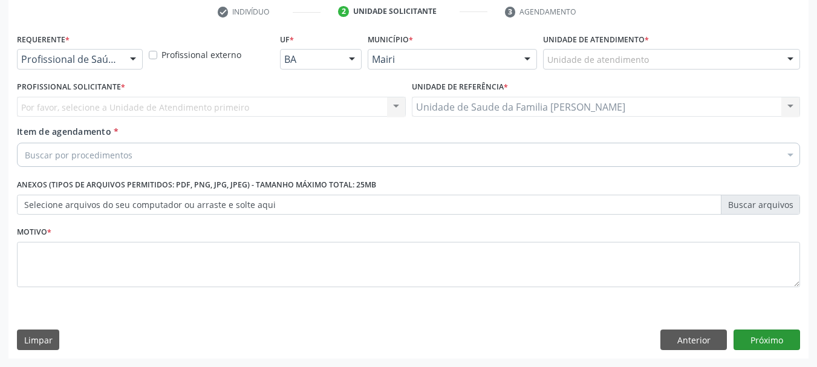
scroll to position [232, 0]
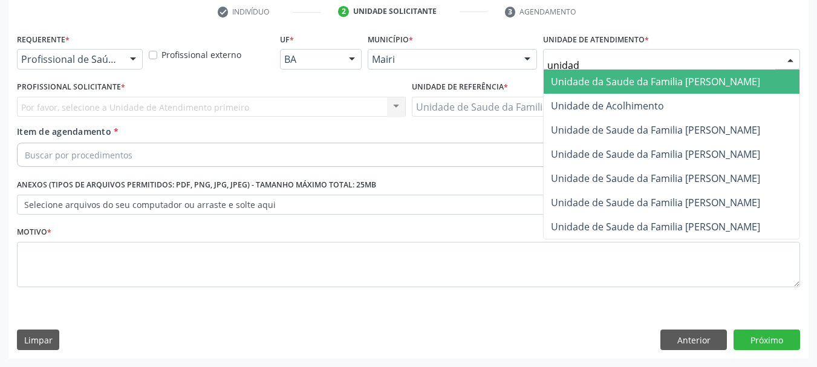
type input "unidade"
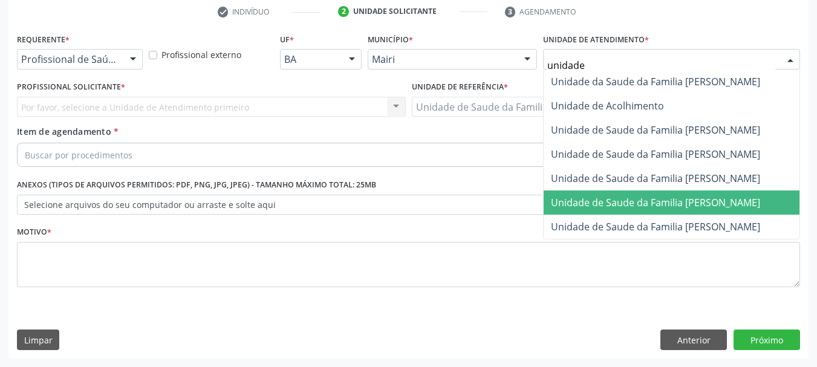
click at [718, 197] on span "Unidade de Saude da Familia [PERSON_NAME]" at bounding box center [655, 202] width 209 height 13
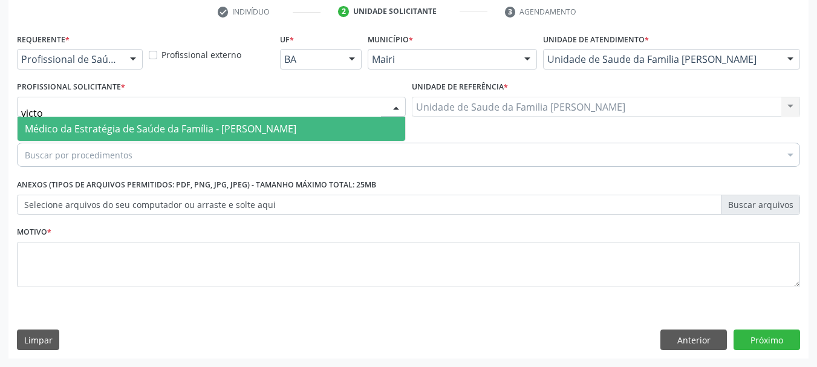
type input "victor"
click at [104, 122] on span "Médico da Estratégia de Saúde da Família - [PERSON_NAME]" at bounding box center [161, 128] width 272 height 13
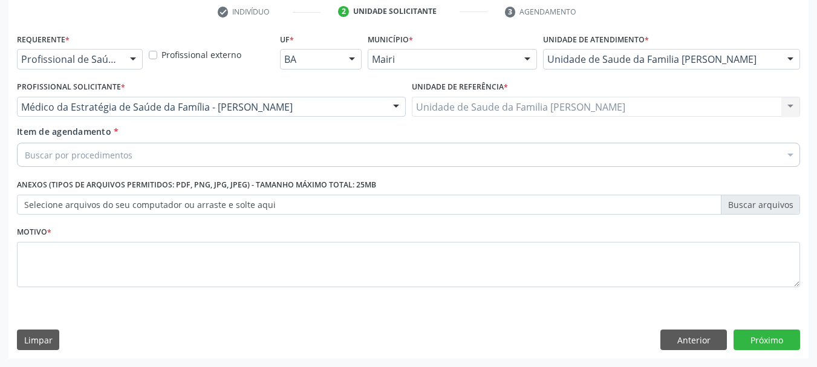
click at [143, 160] on div "Buscar por procedimentos" at bounding box center [408, 155] width 783 height 24
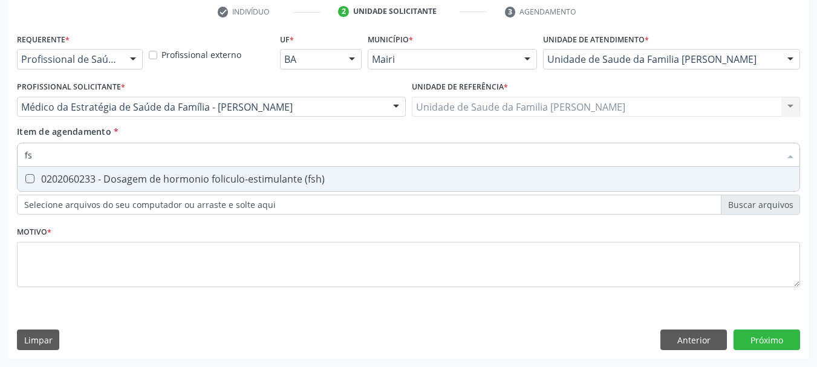
type input "fsh"
click at [164, 181] on div "0202060233 - Dosagem de hormonio foliculo-estimulante (fsh)" at bounding box center [409, 179] width 768 height 10
checkbox \(fsh\) "true"
drag, startPoint x: 65, startPoint y: 158, endPoint x: 0, endPoint y: 183, distance: 69.9
click at [0, 183] on div "Acompanhamento Acompanhe a situação das marcações correntes e finalizadas Relat…" at bounding box center [408, 100] width 817 height 533
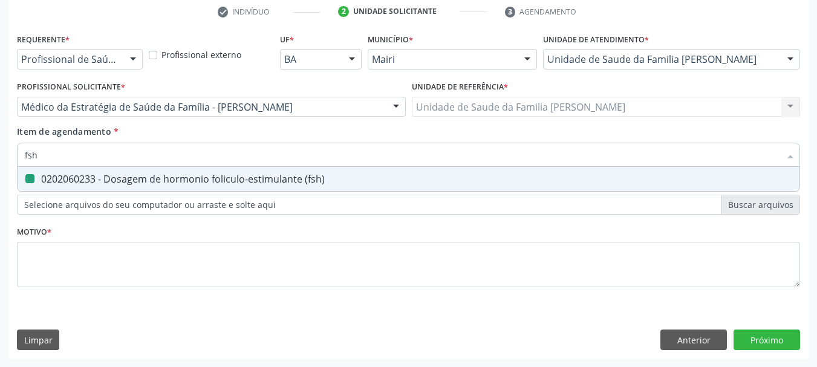
type input "l"
checkbox \(fsh\) "false"
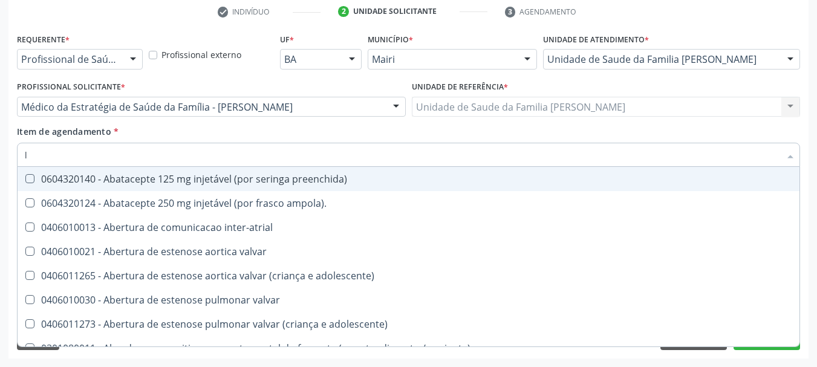
type input "lh"
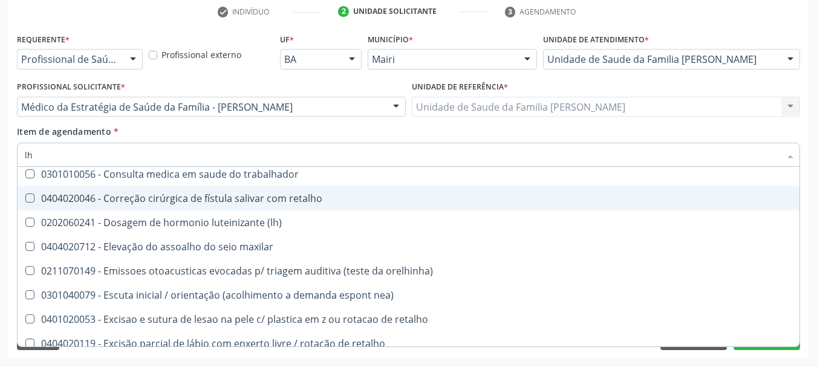
scroll to position [1210, 0]
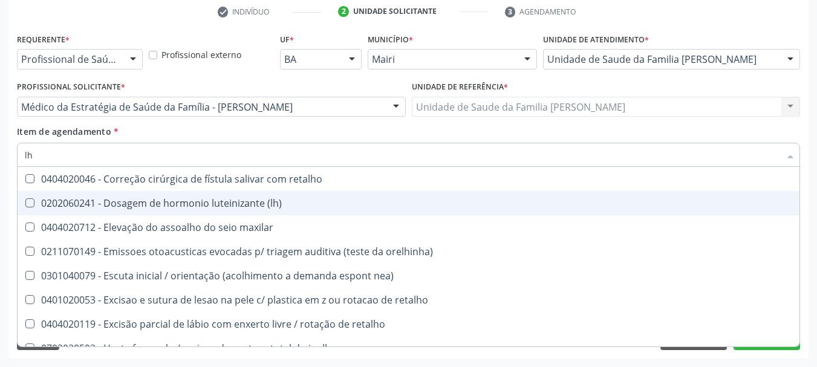
click at [165, 198] on div "0202060241 - Dosagem de hormonio luteinizante (lh)" at bounding box center [490, 203] width 931 height 10
checkbox \(lh\) "true"
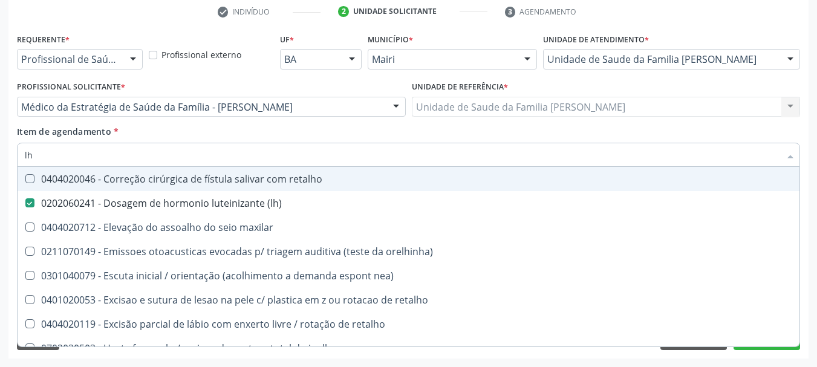
drag, startPoint x: 60, startPoint y: 155, endPoint x: 0, endPoint y: 167, distance: 61.7
click at [0, 167] on div "Acompanhamento Acompanhe a situação das marcações correntes e finalizadas Relat…" at bounding box center [408, 100] width 817 height 533
type input "es"
checkbox \(lh\) "false"
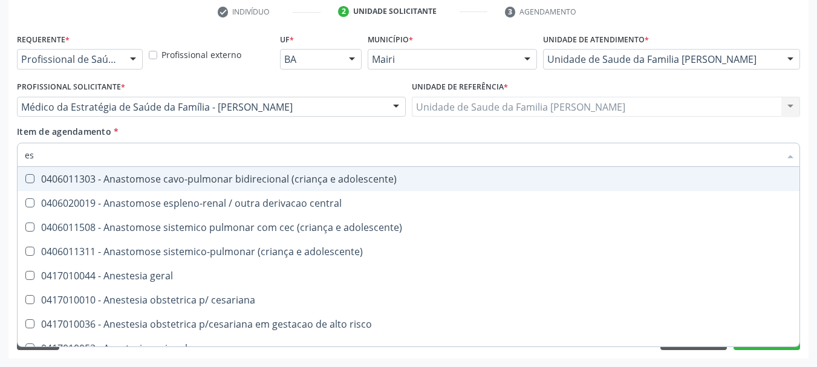
type input "est"
checkbox níveis "true"
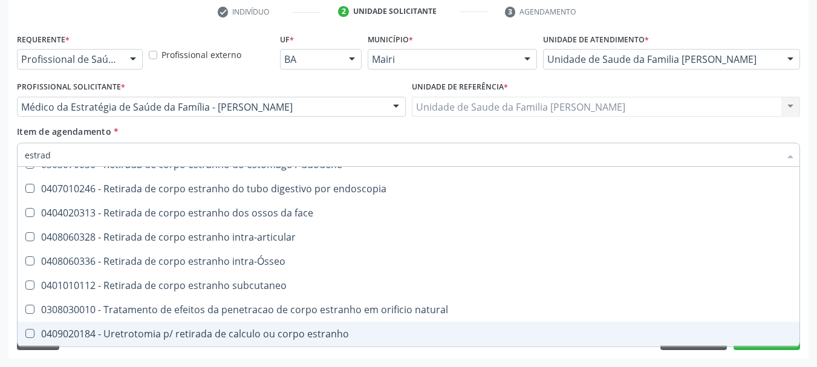
scroll to position [0, 0]
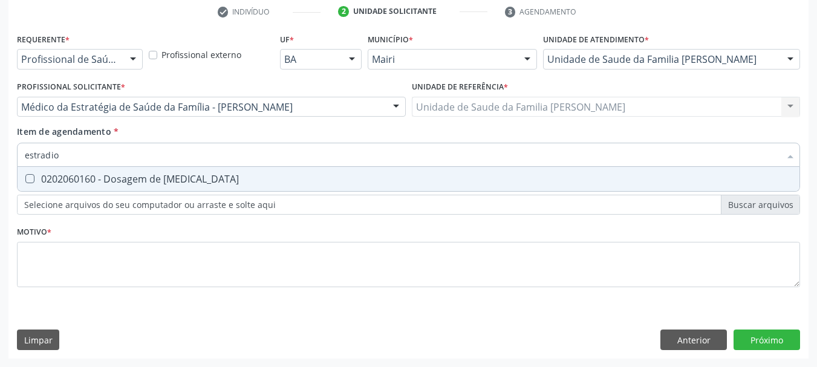
type input "[MEDICAL_DATA]"
click at [27, 182] on estradiol at bounding box center [29, 178] width 9 height 9
click at [25, 182] on estradiol "checkbox" at bounding box center [22, 179] width 8 height 8
checkbox estradiol "true"
drag, startPoint x: 68, startPoint y: 163, endPoint x: 0, endPoint y: 171, distance: 68.8
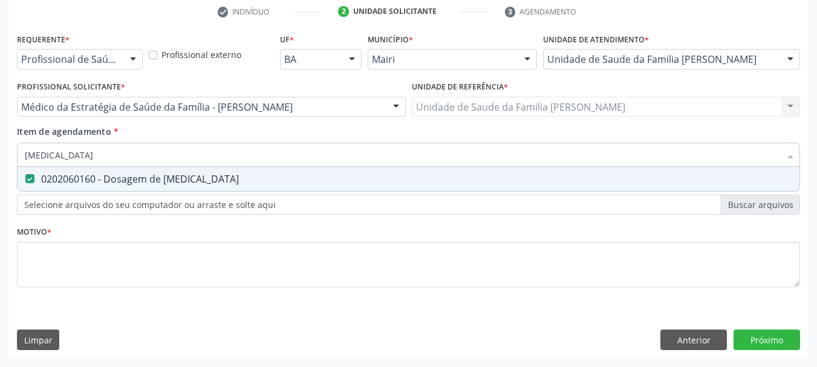
click at [0, 171] on div "Acompanhamento Acompanhe a situação das marcações correntes e finalizadas Relat…" at bounding box center [408, 100] width 817 height 533
type input "pr"
checkbox estradiol "false"
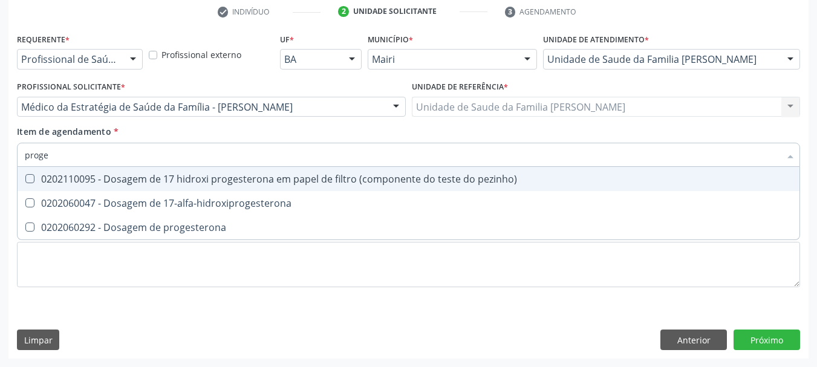
type input "proges"
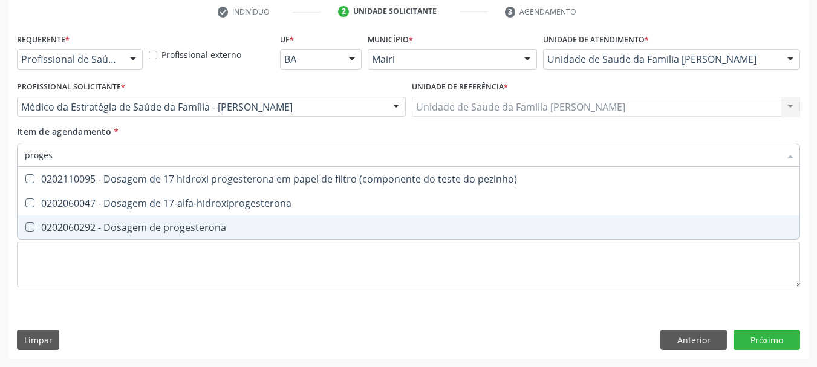
click at [40, 227] on div "0202060292 - Dosagem de progesterona" at bounding box center [409, 228] width 768 height 10
checkbox progesterona "true"
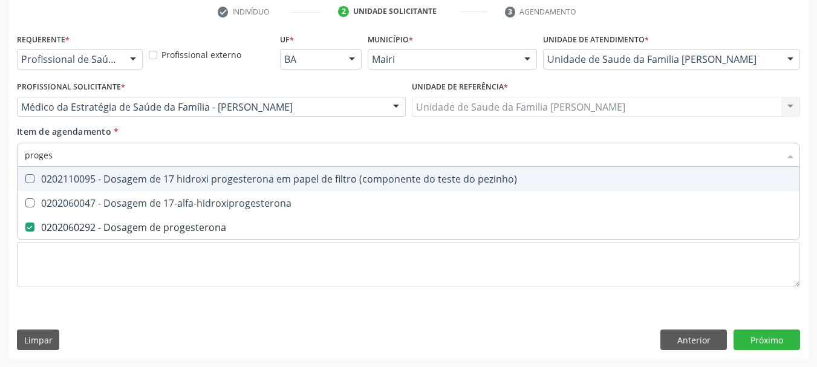
drag, startPoint x: 63, startPoint y: 154, endPoint x: 0, endPoint y: 171, distance: 65.1
click at [0, 171] on div "Acompanhamento Acompanhe a situação das marcações correntes e finalizadas Relat…" at bounding box center [408, 100] width 817 height 533
type input "te"
checkbox progesterona "false"
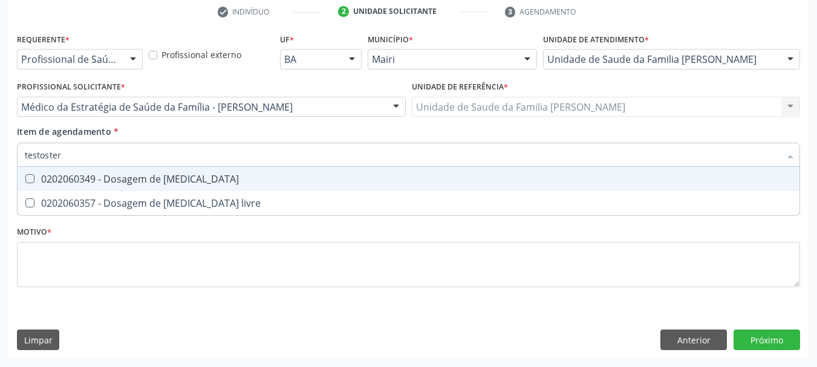
type input "testostero"
click at [44, 181] on div "0202060349 - Dosagem de [MEDICAL_DATA]" at bounding box center [409, 179] width 768 height 10
checkbox testosterona "true"
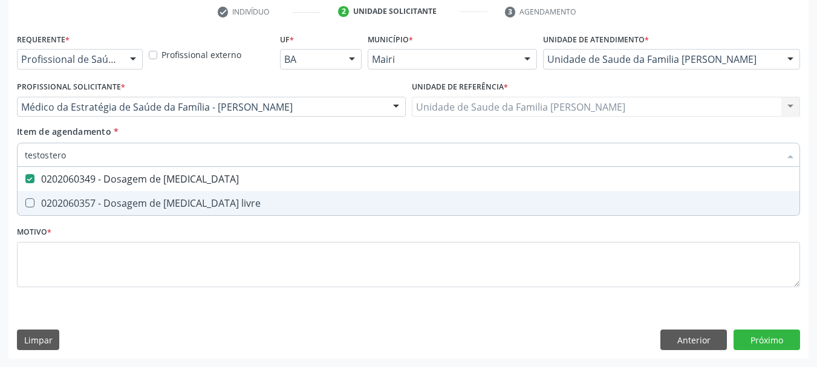
click at [59, 203] on div "0202060357 - Dosagem de [MEDICAL_DATA] livre" at bounding box center [409, 203] width 768 height 10
checkbox livre "true"
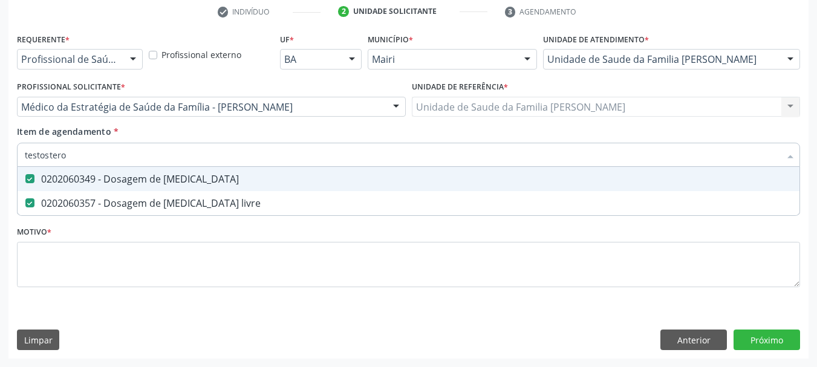
drag, startPoint x: 84, startPoint y: 152, endPoint x: 0, endPoint y: 201, distance: 97.6
click at [0, 201] on div "Acompanhamento Acompanhe a situação das marcações correntes e finalizadas Relat…" at bounding box center [408, 100] width 817 height 533
checkbox testosterona "false"
checkbox livre "false"
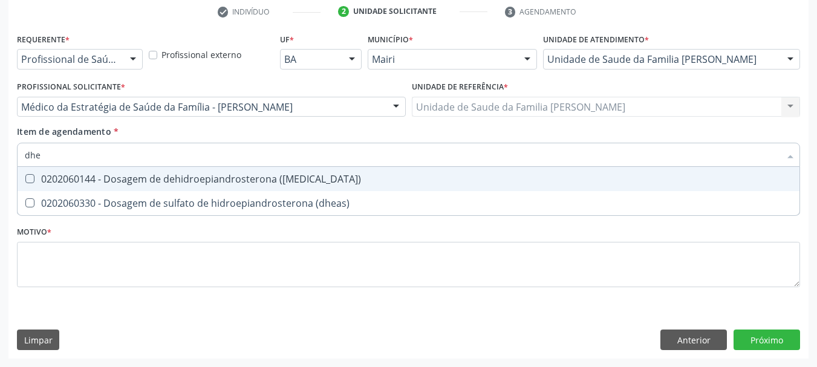
type input "[MEDICAL_DATA]"
click at [67, 174] on div "0202060144 - Dosagem de dehidroepiandrosterona ([MEDICAL_DATA])" at bounding box center [409, 179] width 768 height 10
checkbox \(dhea\) "true"
drag, startPoint x: 59, startPoint y: 149, endPoint x: 2, endPoint y: 181, distance: 64.4
click at [2, 181] on div "Acompanhamento Acompanhe a situação das marcações correntes e finalizadas Relat…" at bounding box center [408, 100] width 817 height 533
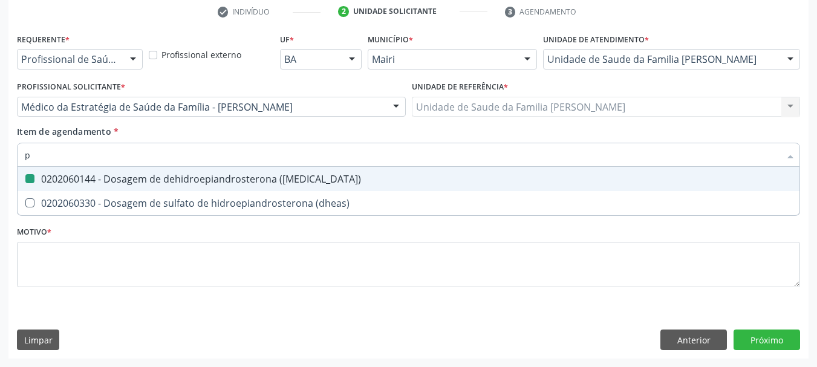
type input "pr"
checkbox \(dhea\) "false"
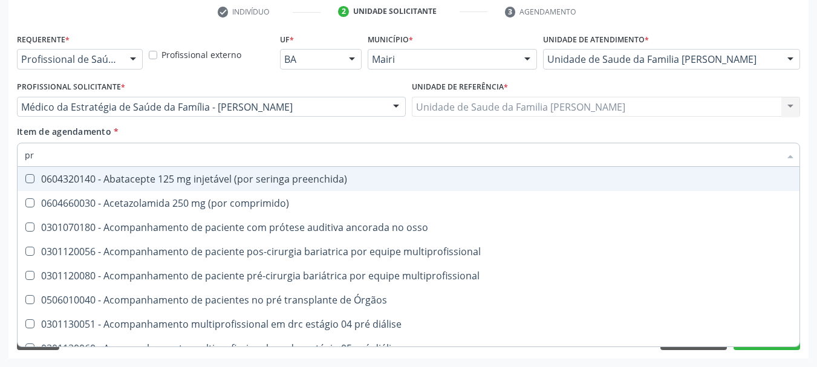
type input "pro"
checkbox comprimido\) "true"
checkbox progesterona "false"
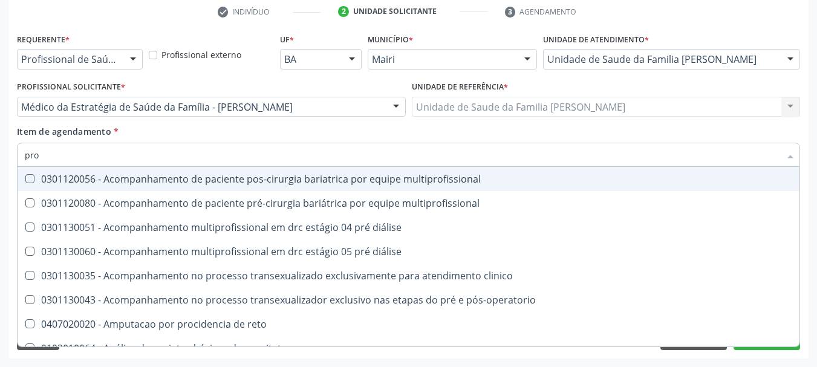
type input "prot"
checkbox progesterona "false"
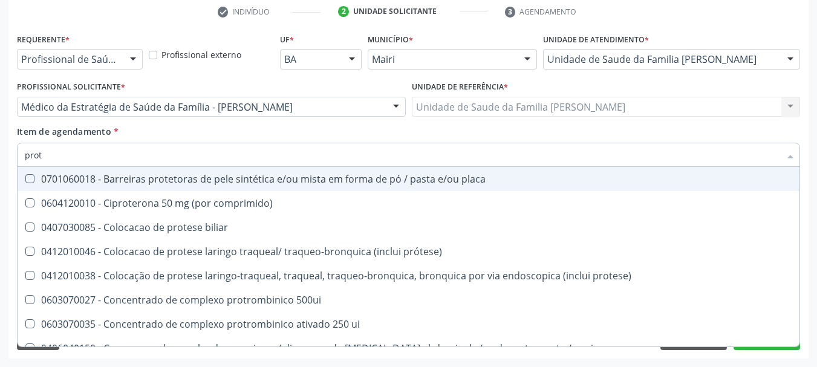
type input "pro"
checkbox biologica "true"
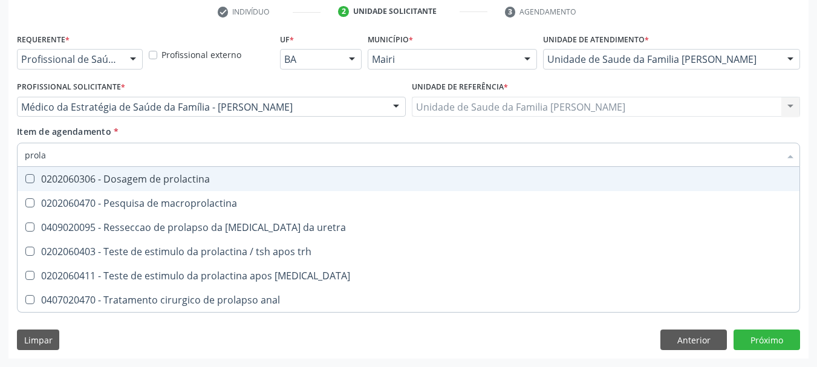
type input "prolac"
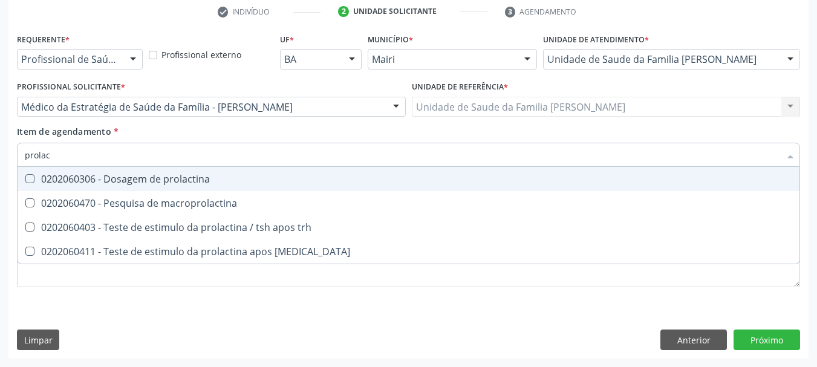
click at [37, 184] on div "0202060306 - Dosagem de prolactina" at bounding box center [409, 179] width 768 height 10
checkbox prolactina "true"
drag, startPoint x: 62, startPoint y: 158, endPoint x: 0, endPoint y: 177, distance: 64.3
click at [0, 177] on div "Acompanhamento Acompanhe a situação das marcações correntes e finalizadas Relat…" at bounding box center [408, 100] width 817 height 533
type input "t"
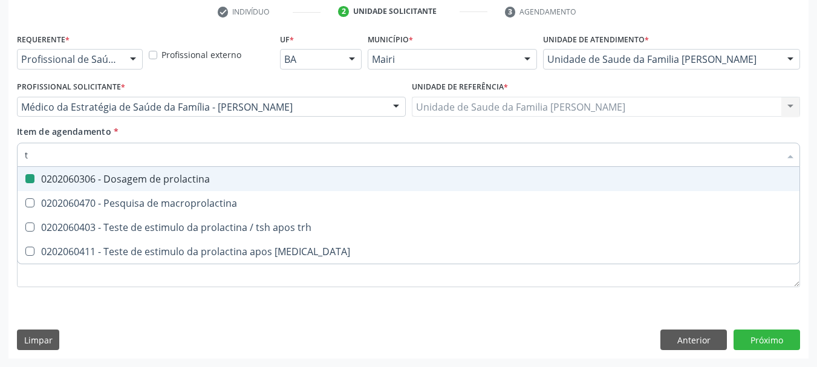
checkbox prolactina "false"
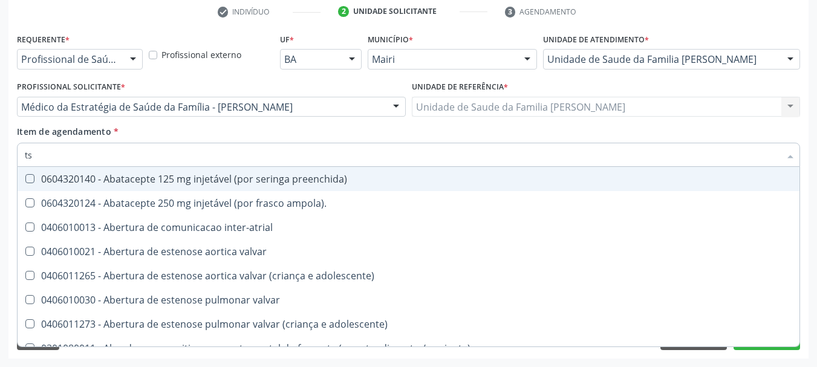
type input "tsh"
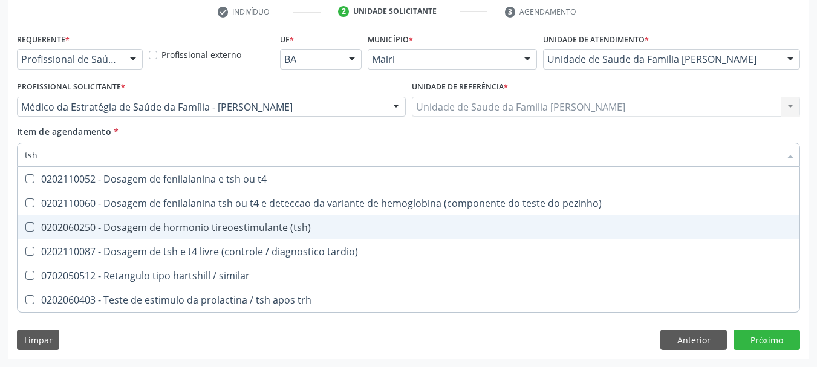
click at [94, 232] on div "0202060250 - Dosagem de hormonio tireoestimulante (tsh)" at bounding box center [409, 228] width 768 height 10
checkbox \(tsh\) "true"
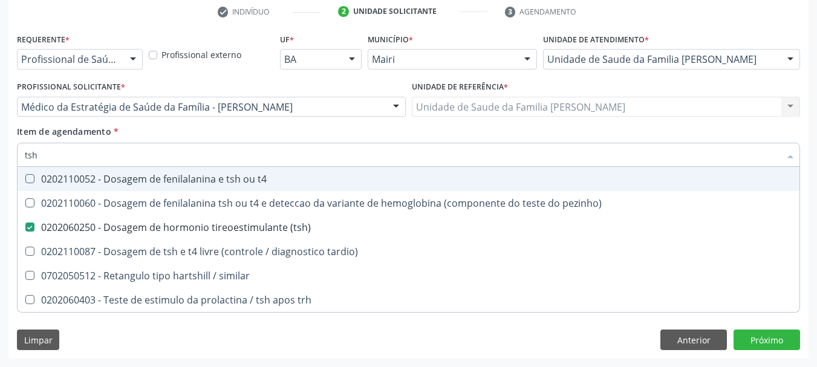
drag, startPoint x: 50, startPoint y: 151, endPoint x: 0, endPoint y: 165, distance: 51.3
click at [0, 165] on div "Acompanhamento Acompanhe a situação das marcações correntes e finalizadas Relat…" at bounding box center [408, 100] width 817 height 533
type input "t"
checkbox \(tsh\) "false"
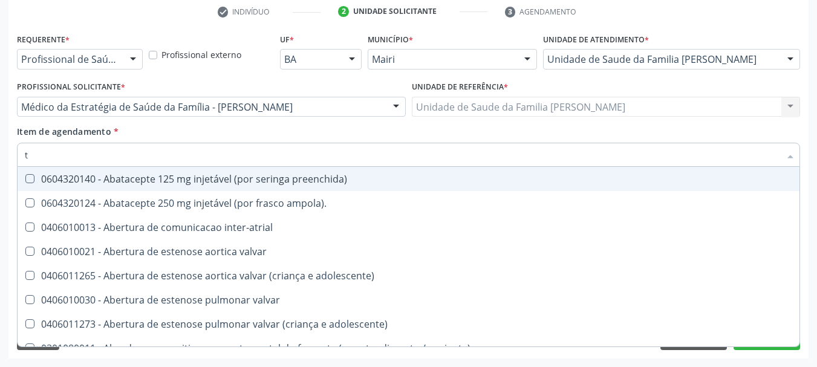
type input "t4"
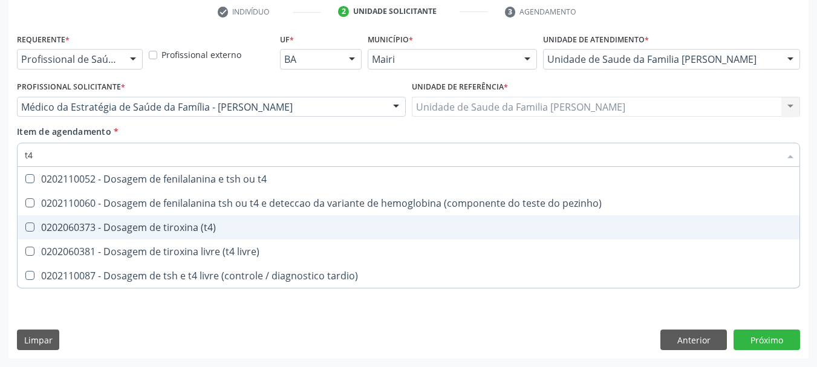
click at [88, 224] on div "0202060373 - Dosagem de tiroxina (t4)" at bounding box center [409, 228] width 768 height 10
click at [45, 232] on div "0202060373 - Dosagem de tiroxina (t4)" at bounding box center [409, 228] width 768 height 10
checkbox \(t4\) "false"
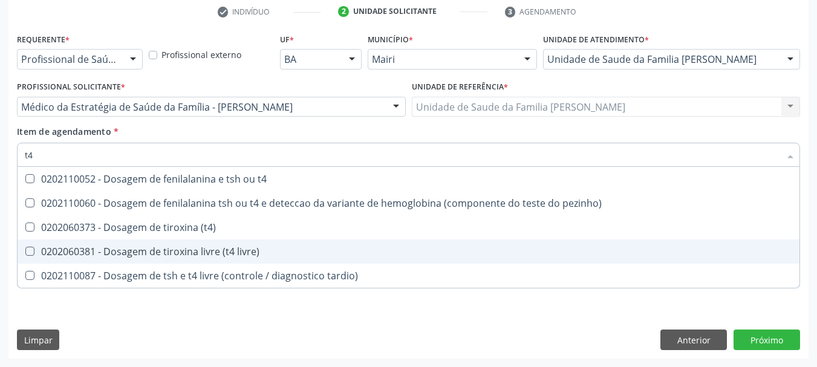
click at [31, 250] on livre\) at bounding box center [29, 251] width 9 height 9
click at [25, 250] on livre\) "checkbox" at bounding box center [22, 251] width 8 height 8
checkbox livre\) "true"
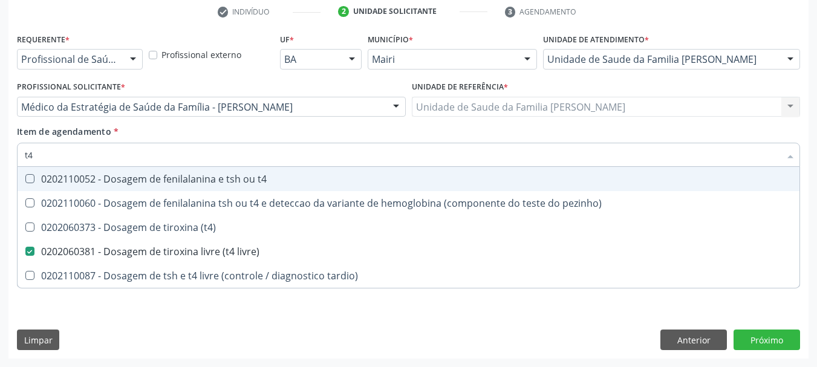
drag, startPoint x: 35, startPoint y: 158, endPoint x: 0, endPoint y: 185, distance: 44.4
click at [0, 185] on div "Acompanhamento Acompanhe a situação das marcações correntes e finalizadas Relat…" at bounding box center [408, 100] width 817 height 533
checkbox livre\) "false"
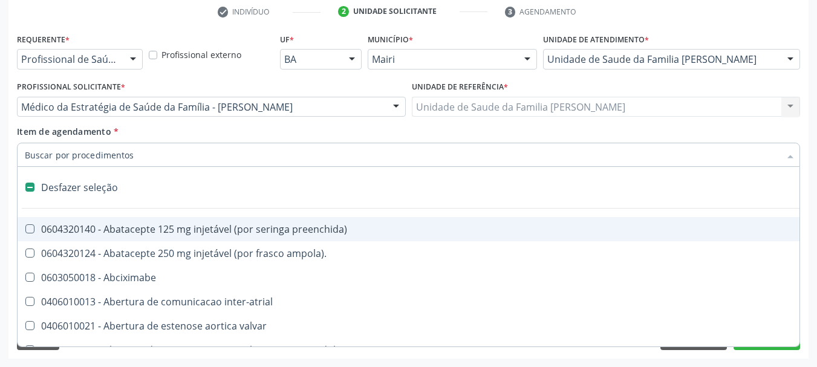
click at [7, 217] on div "Acompanhamento Acompanhe a situação das marcações correntes e finalizadas Relat…" at bounding box center [408, 100] width 817 height 533
checkbox ampola\)\ "true"
checkbox Abciximabe "true"
checkbox inter-atrial "true"
checkbox valvar "true"
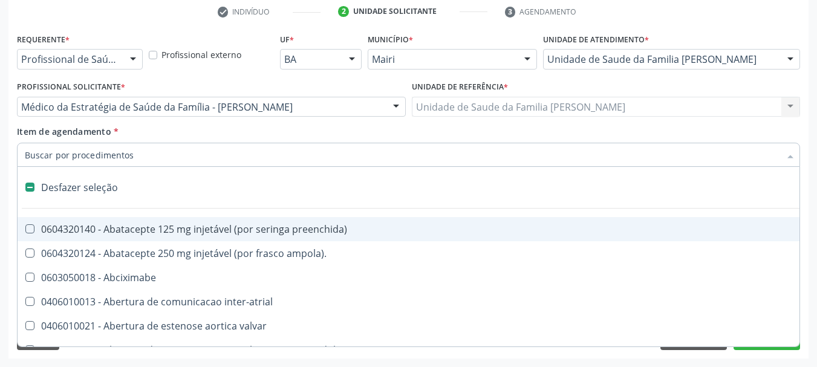
checkbox adolescente\) "true"
checkbox valvar "true"
checkbox adolescente\) "true"
checkbox paciente\) "true"
checkbox dente\) "true"
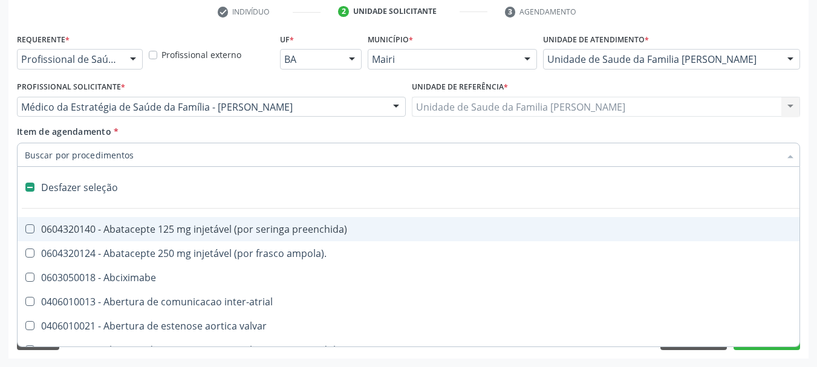
checkbox comprimido\) "true"
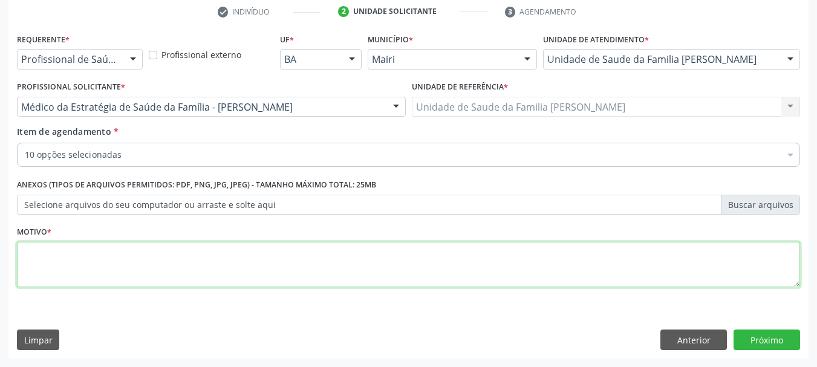
click at [84, 253] on textarea at bounding box center [408, 265] width 783 height 46
type textarea "Avaliação."
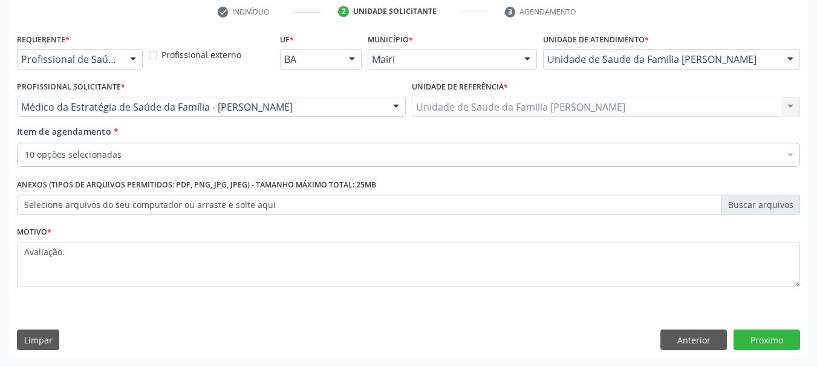
click at [769, 318] on div "Requerente * Profissional de Saúde Profissional de Saúde Paciente Nenhum result…" at bounding box center [408, 194] width 800 height 328
click at [755, 339] on button "Próximo" at bounding box center [767, 340] width 67 height 21
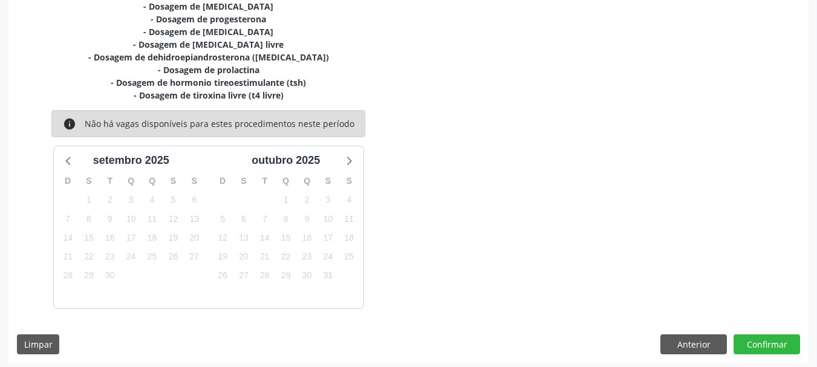
scroll to position [309, 0]
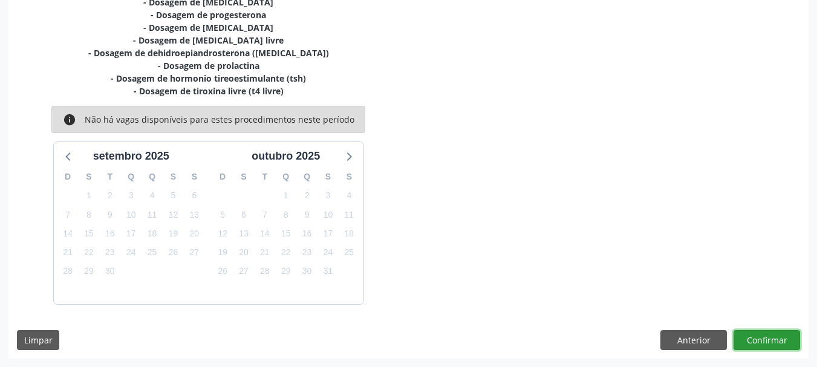
click at [774, 344] on button "Confirmar" at bounding box center [767, 340] width 67 height 21
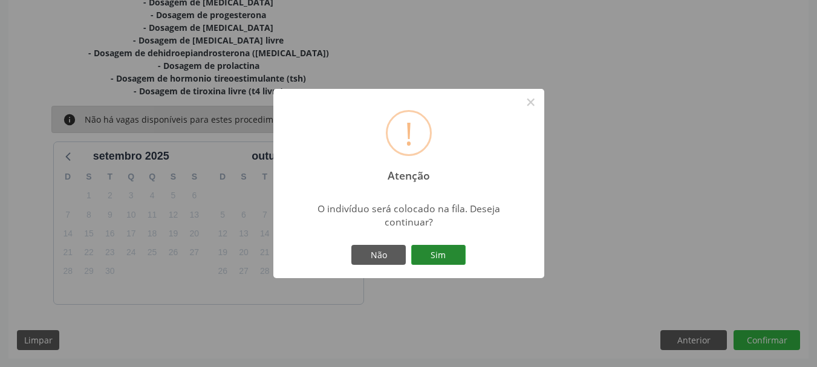
click at [432, 255] on button "Sim" at bounding box center [438, 255] width 54 height 21
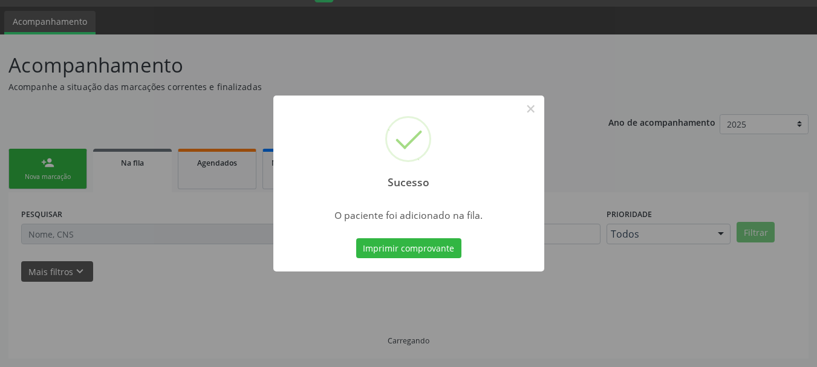
scroll to position [32, 0]
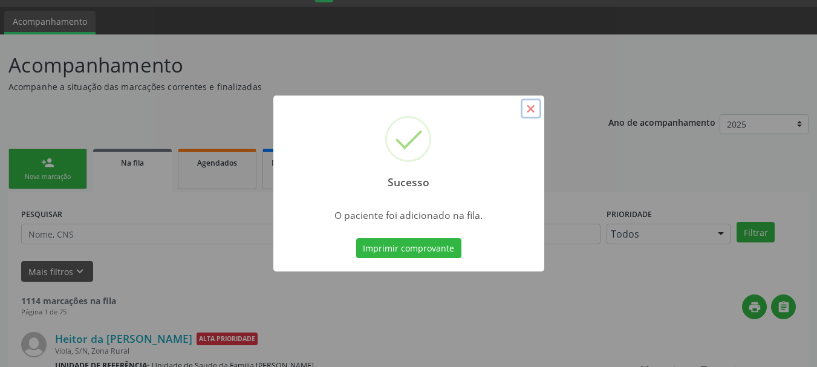
click at [533, 112] on button "×" at bounding box center [531, 109] width 21 height 21
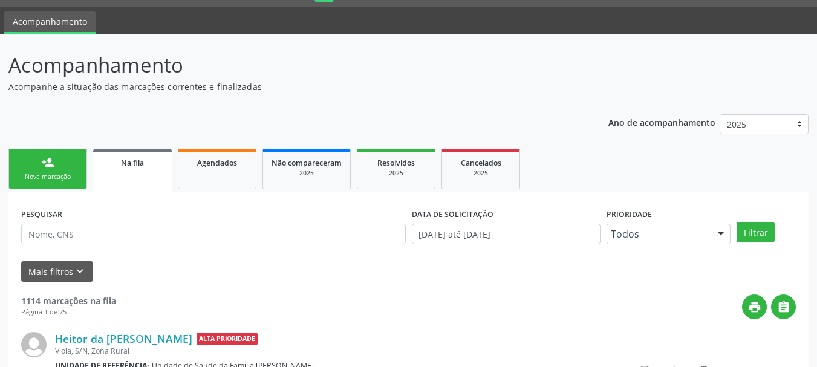
click at [53, 174] on div "Nova marcação" at bounding box center [48, 176] width 60 height 9
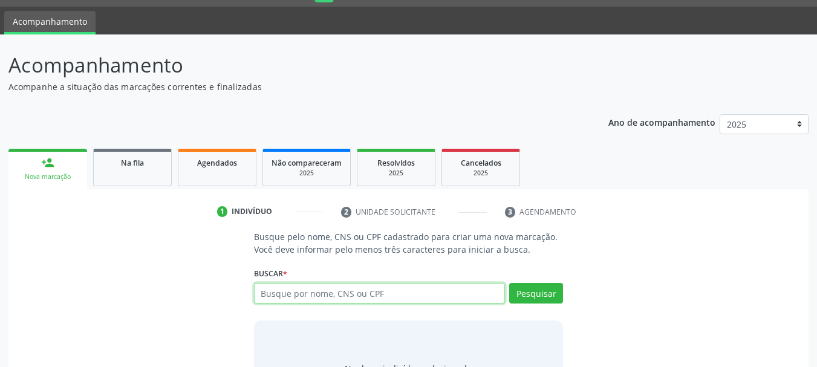
click at [331, 288] on input "text" at bounding box center [380, 293] width 252 height 21
type input "suzanete araujo barreiros"
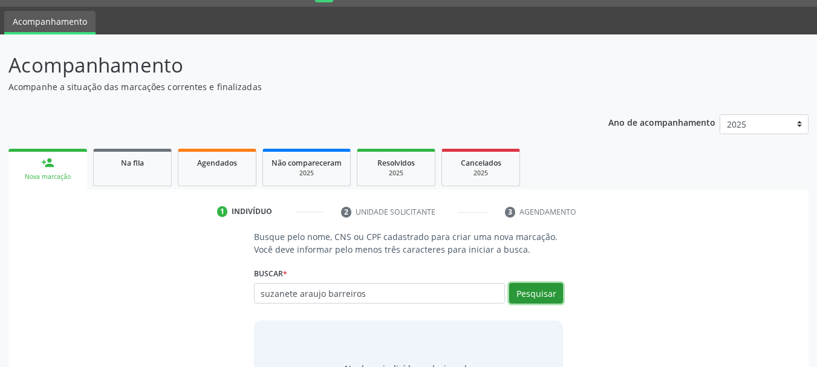
click at [555, 295] on button "Pesquisar" at bounding box center [536, 293] width 54 height 21
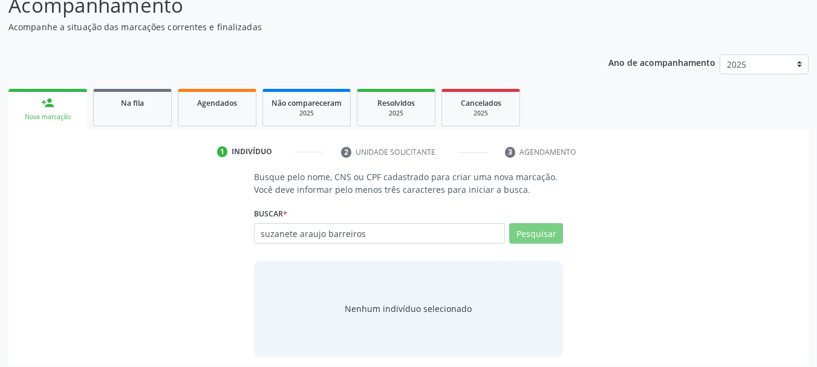
scroll to position [99, 0]
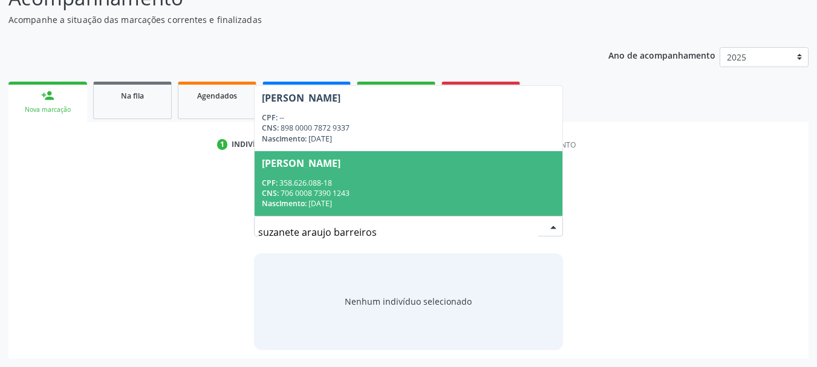
click at [357, 183] on div "CPF: 358.626.088-18" at bounding box center [409, 183] width 294 height 10
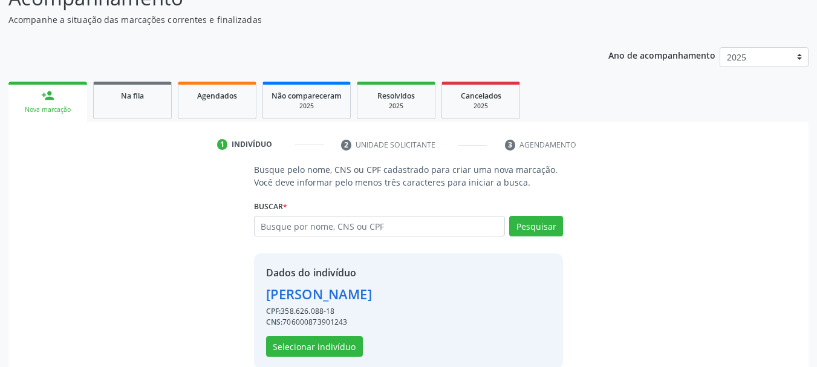
scroll to position [118, 0]
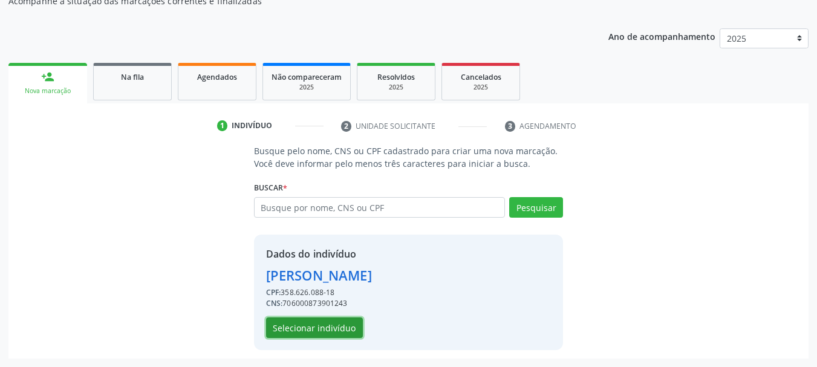
click at [339, 333] on button "Selecionar indivíduo" at bounding box center [314, 328] width 97 height 21
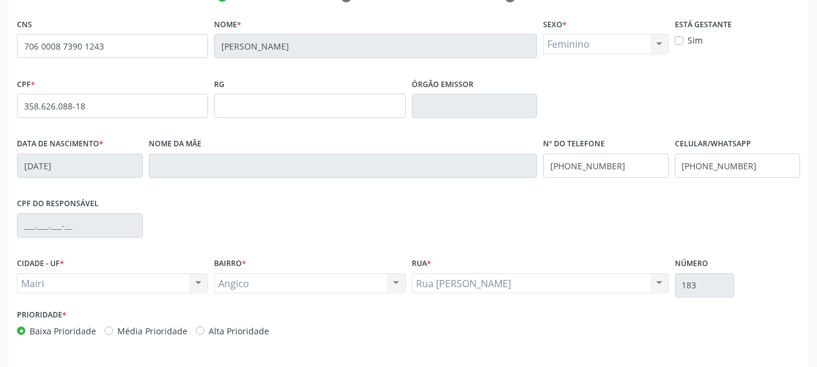
scroll to position [288, 0]
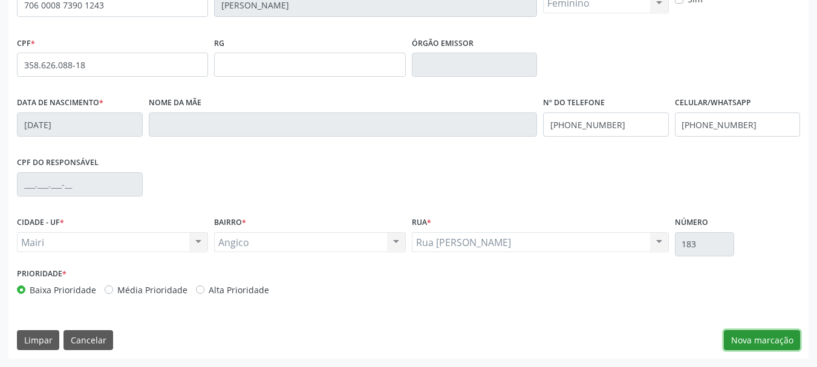
click at [741, 335] on button "Nova marcação" at bounding box center [762, 340] width 76 height 21
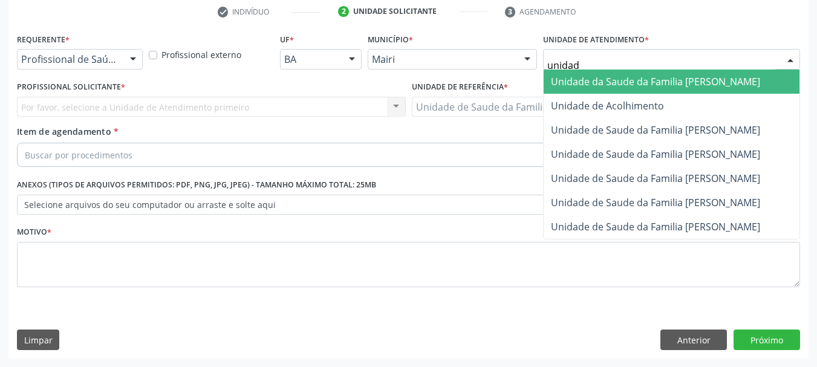
type input "unidade"
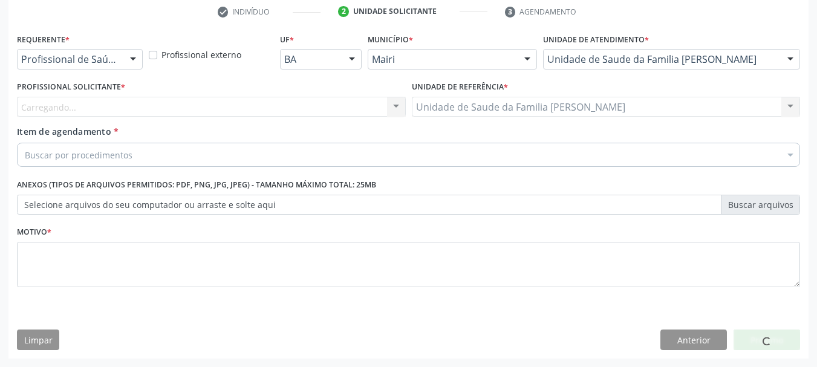
scroll to position [232, 0]
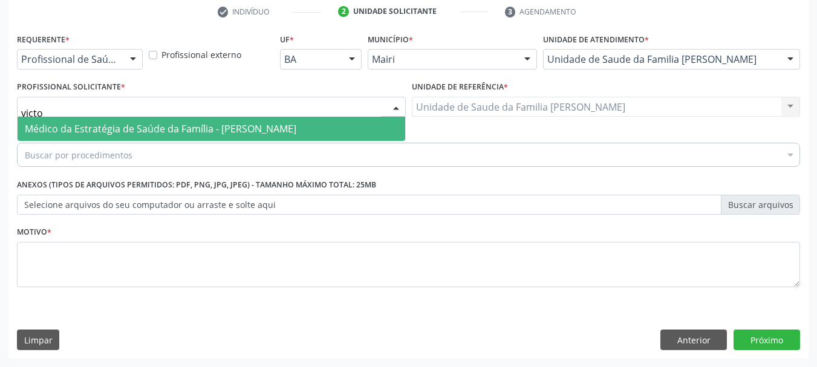
type input "victor"
click at [147, 131] on span "Médico da Estratégia de Saúde da Família - [PERSON_NAME]" at bounding box center [161, 128] width 272 height 13
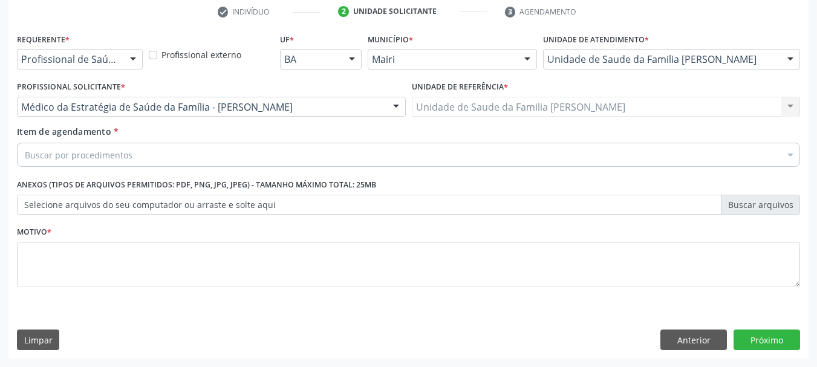
click at [177, 160] on div "Buscar por procedimentos" at bounding box center [408, 155] width 783 height 24
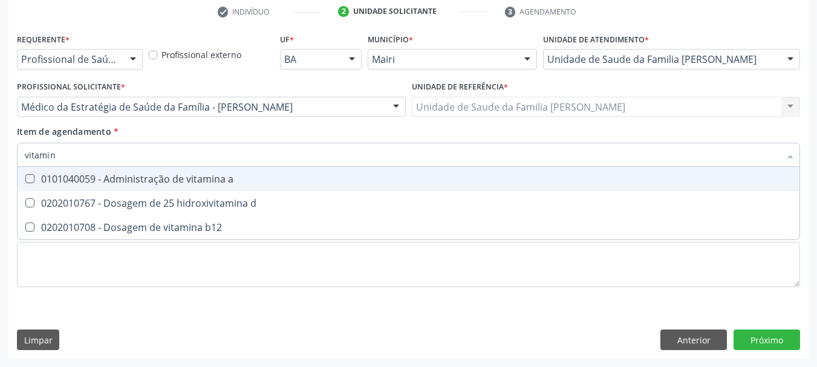
type input "vitamina"
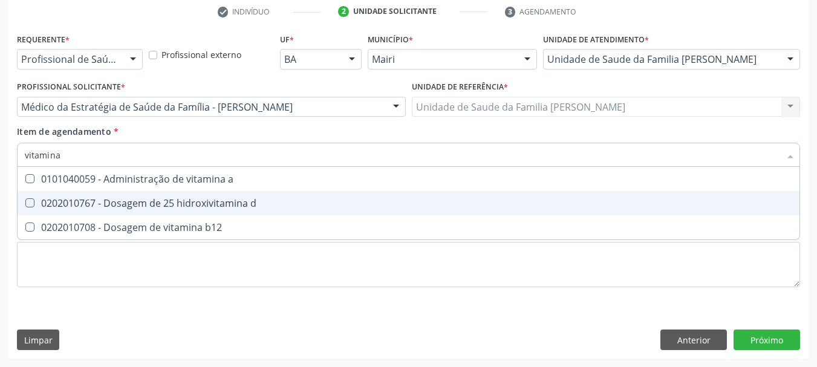
click at [229, 204] on div "0202010767 - Dosagem de 25 hidroxivitamina d" at bounding box center [409, 203] width 768 height 10
checkbox d "true"
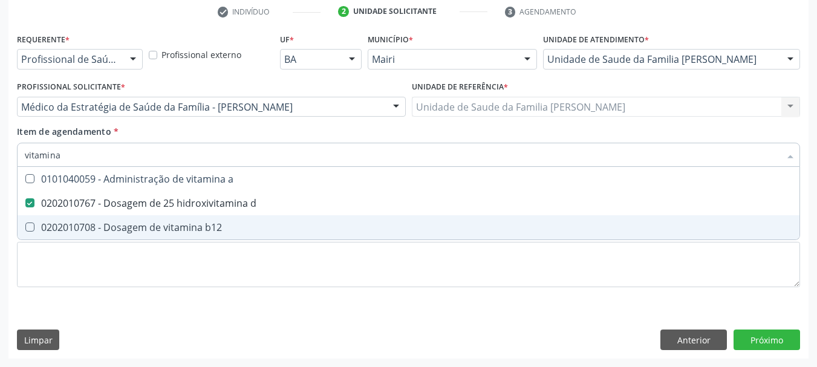
click at [155, 232] on div "0202010708 - Dosagem de vitamina b12" at bounding box center [409, 228] width 768 height 10
checkbox b12 "true"
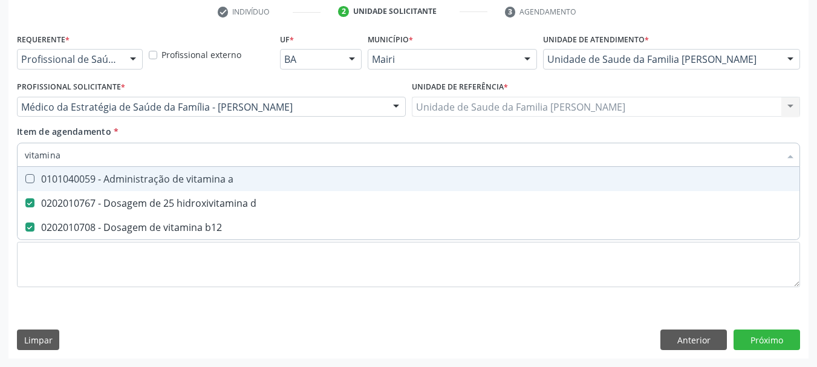
drag, startPoint x: 63, startPoint y: 155, endPoint x: 0, endPoint y: 171, distance: 64.8
click at [0, 171] on div "Acompanhamento Acompanhe a situação das marcações correntes e finalizadas Relat…" at bounding box center [408, 100] width 817 height 533
type input "f"
checkbox d "false"
checkbox b12 "false"
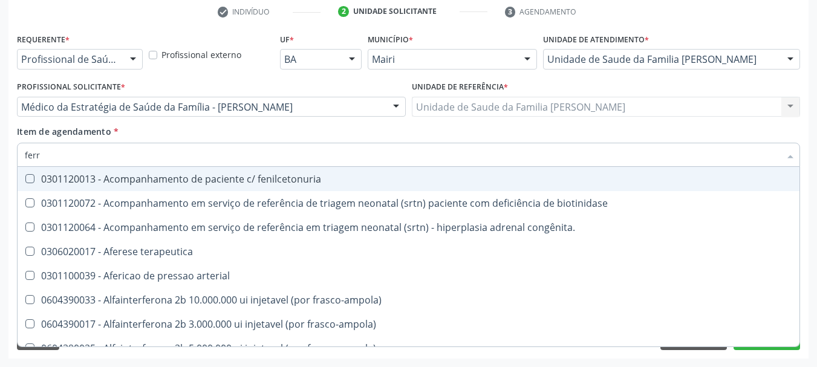
type input "ferro"
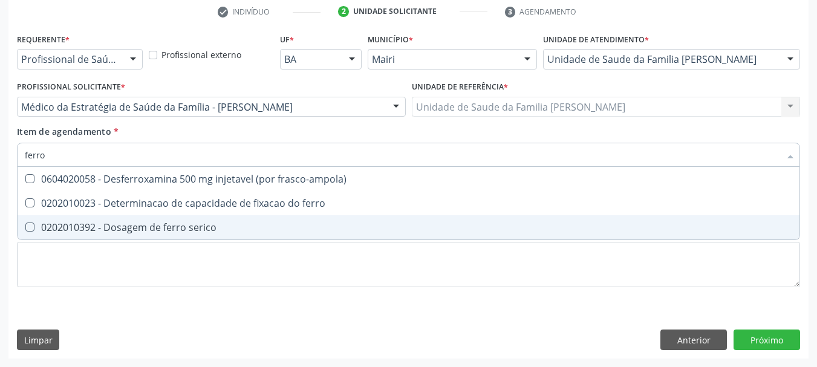
click at [86, 228] on div "0202010392 - Dosagem de ferro serico" at bounding box center [409, 228] width 768 height 10
checkbox serico "true"
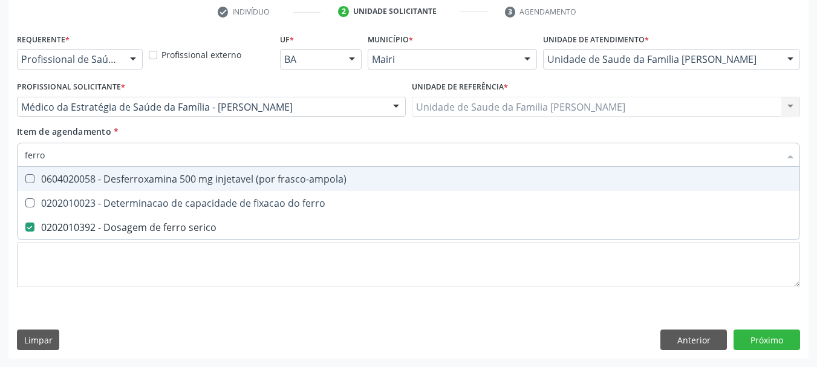
drag, startPoint x: 97, startPoint y: 149, endPoint x: 0, endPoint y: 166, distance: 98.1
click at [0, 166] on div "Acompanhamento Acompanhe a situação das marcações correntes e finalizadas Relat…" at bounding box center [408, 100] width 817 height 533
type input "fe"
checkbox serico "false"
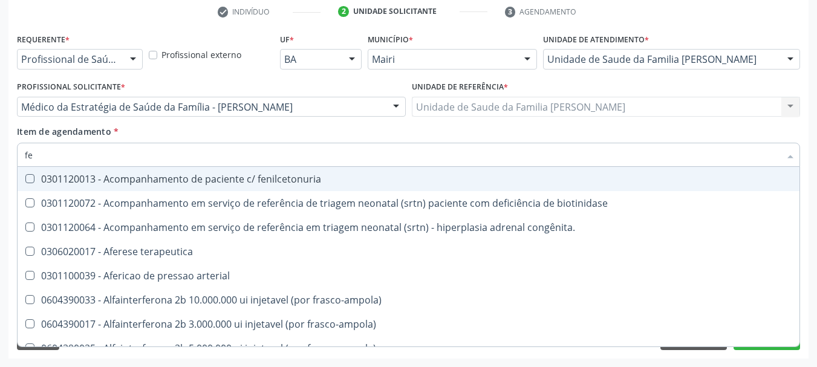
type input "fer"
checkbox joelho "true"
checkbox serico "false"
type input "ferr"
checkbox terapeutica "true"
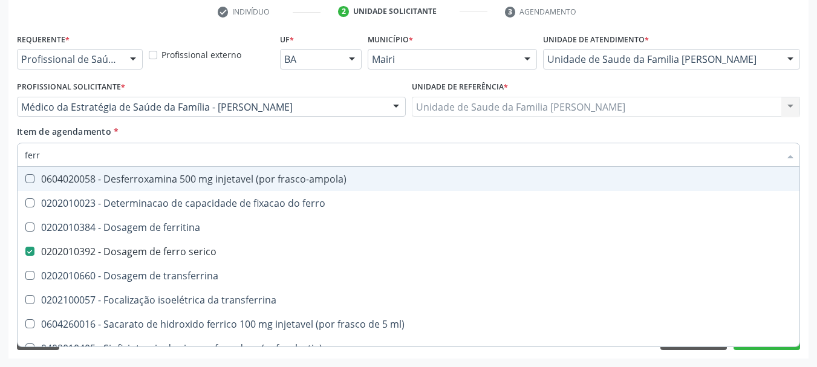
type input "ferri"
checkbox serico "false"
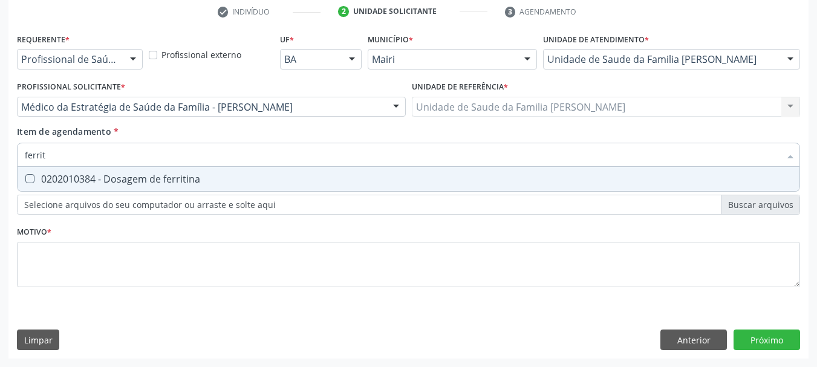
type input "ferriti"
click at [31, 179] on ferritina at bounding box center [29, 178] width 9 height 9
click at [25, 179] on ferritina "checkbox" at bounding box center [22, 179] width 8 height 8
checkbox ferritina "true"
drag, startPoint x: 63, startPoint y: 155, endPoint x: 0, endPoint y: 162, distance: 63.3
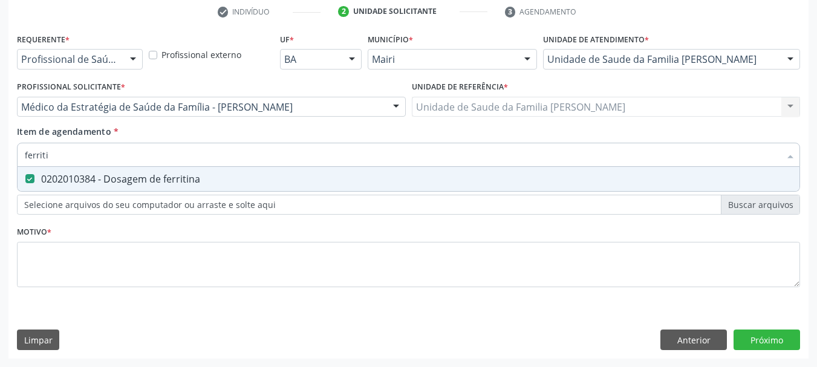
click at [0, 162] on div "Acompanhamento Acompanhe a situação das marcações correntes e finalizadas Relat…" at bounding box center [408, 100] width 817 height 533
type input "ma"
checkbox ferritina "false"
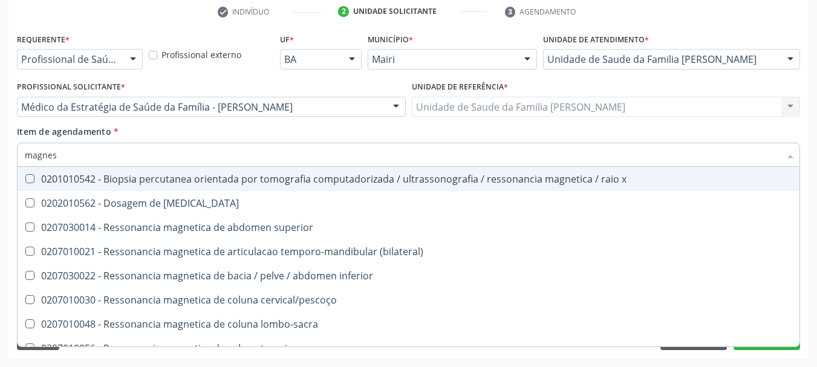
type input "magnesi"
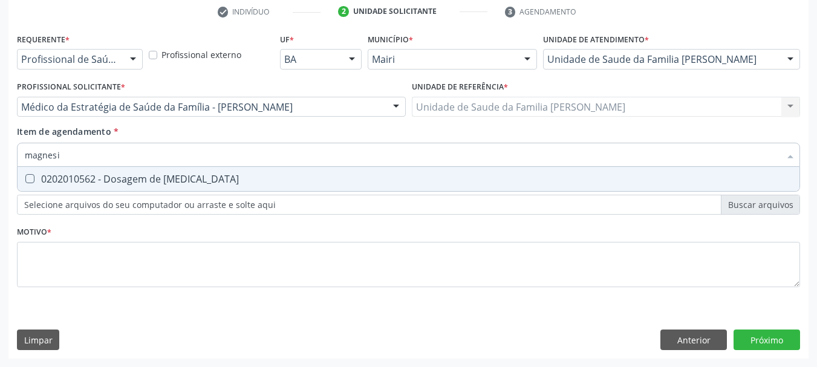
click at [47, 189] on span "0202010562 - Dosagem de [MEDICAL_DATA]" at bounding box center [409, 179] width 782 height 24
checkbox magnesio "true"
drag, startPoint x: 97, startPoint y: 157, endPoint x: 0, endPoint y: 154, distance: 96.8
click at [0, 154] on div "Acompanhamento Acompanhe a situação das marcações correntes e finalizadas Relat…" at bounding box center [408, 100] width 817 height 533
type input "ca"
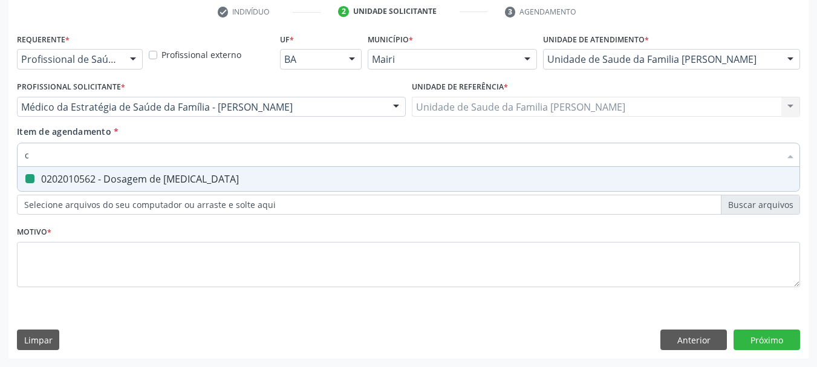
checkbox magnesio "false"
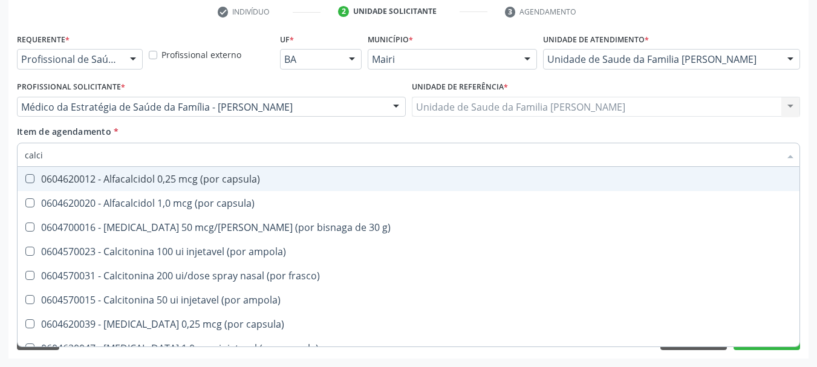
type input "calcio"
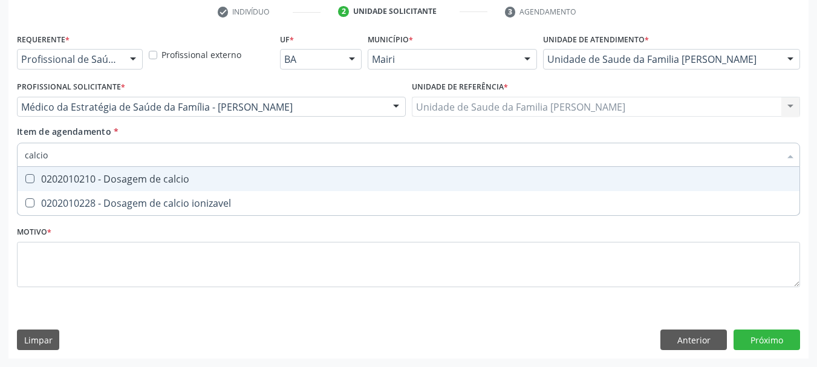
click at [57, 177] on div "0202010210 - Dosagem de calcio" at bounding box center [409, 179] width 768 height 10
checkbox calcio "true"
drag, startPoint x: 44, startPoint y: 156, endPoint x: 0, endPoint y: 166, distance: 44.6
click at [0, 167] on div "Acompanhamento Acompanhe a situação das marcações correntes e finalizadas Relat…" at bounding box center [408, 100] width 817 height 533
checkbox calcio "false"
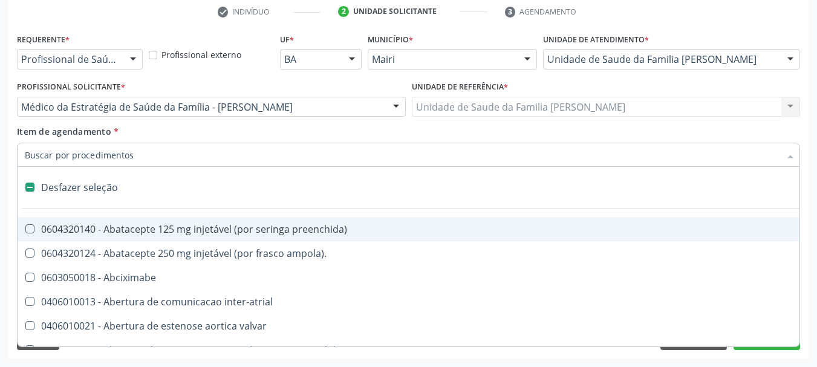
click at [0, 166] on div "Acompanhamento Acompanhe a situação das marcações correntes e finalizadas Relat…" at bounding box center [408, 100] width 817 height 533
checkbox ampola\)\ "true"
checkbox Abciximabe "true"
checkbox inter-atrial "true"
checkbox valvar "true"
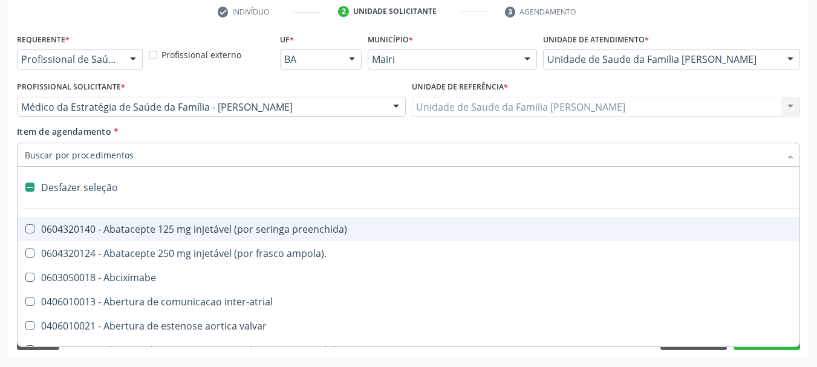
checkbox adolescente\) "true"
checkbox valvar "true"
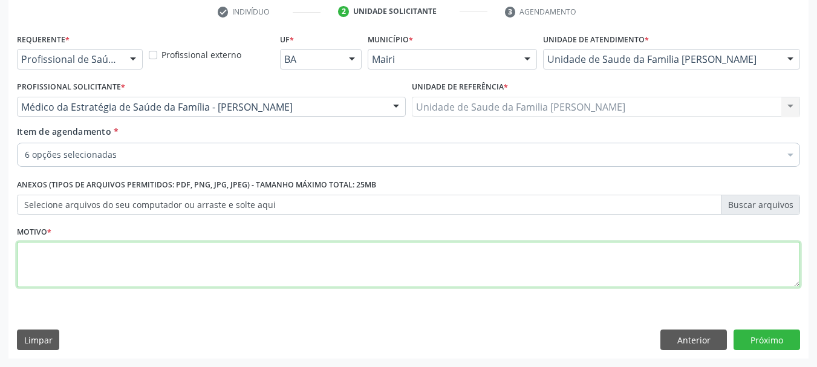
click at [83, 262] on textarea at bounding box center [408, 265] width 783 height 46
type textarea "Avaliação."
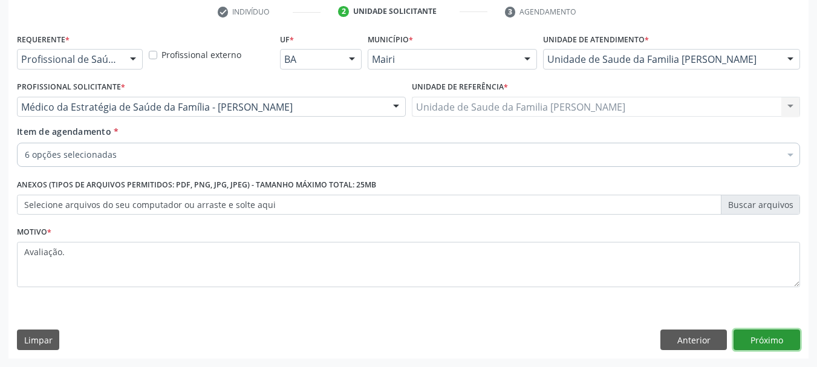
click at [779, 341] on button "Próximo" at bounding box center [767, 340] width 67 height 21
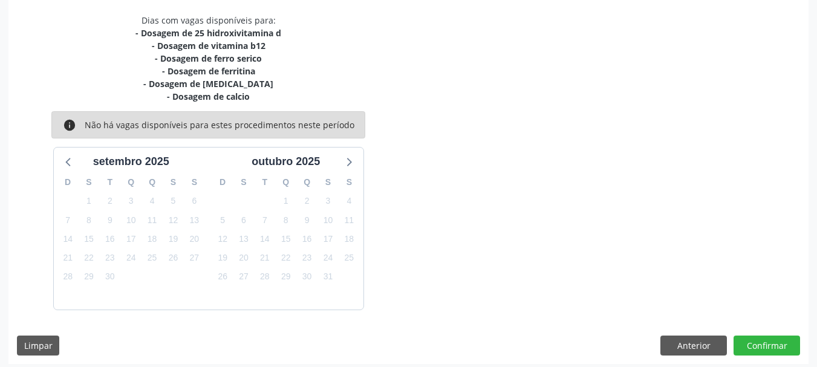
scroll to position [258, 0]
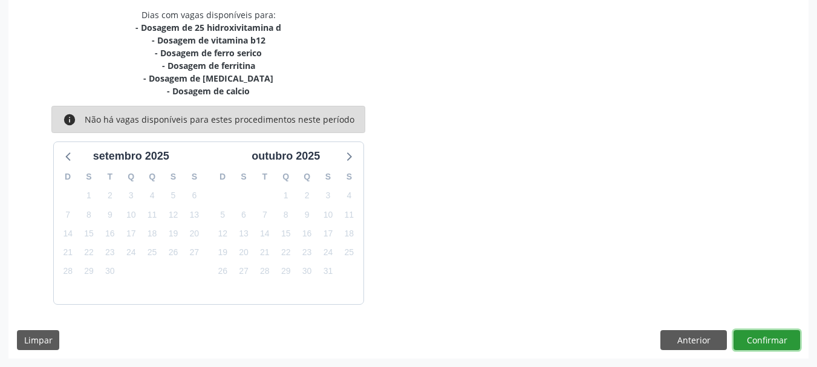
click at [749, 332] on button "Confirmar" at bounding box center [767, 340] width 67 height 21
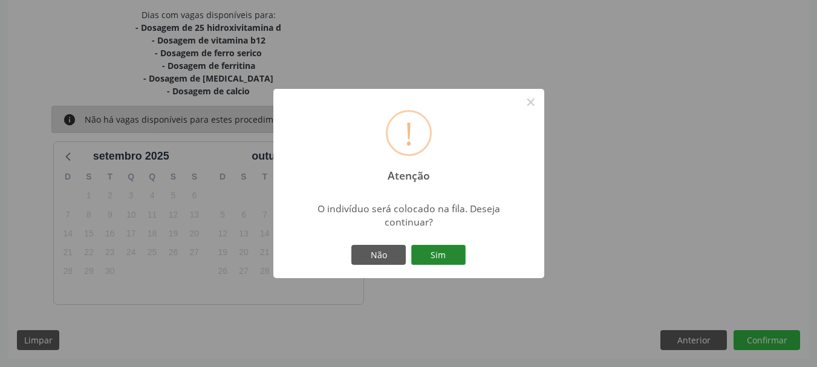
click at [438, 253] on button "Sim" at bounding box center [438, 255] width 54 height 21
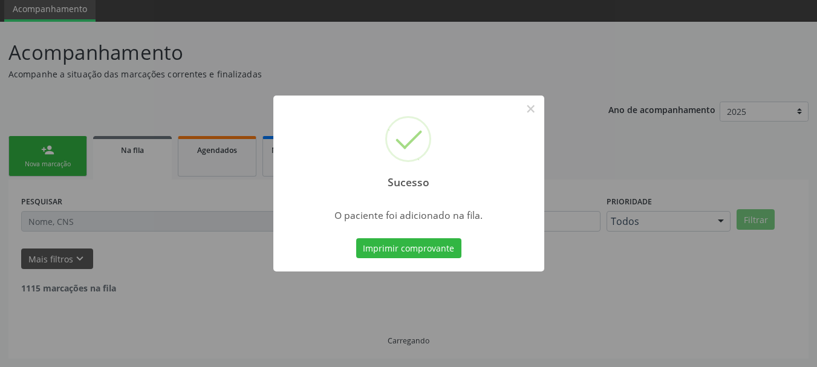
scroll to position [32, 0]
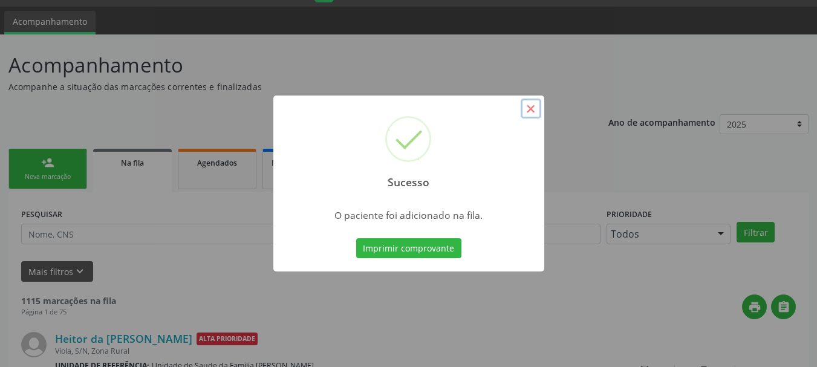
click at [535, 109] on button "×" at bounding box center [531, 109] width 21 height 21
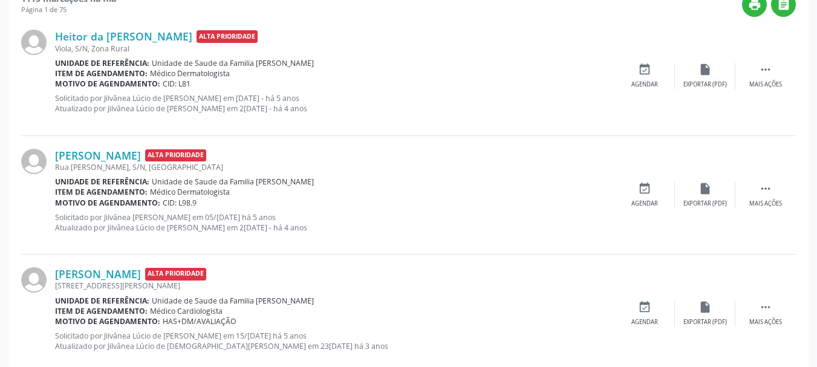
scroll to position [0, 0]
